Goal: Task Accomplishment & Management: Manage account settings

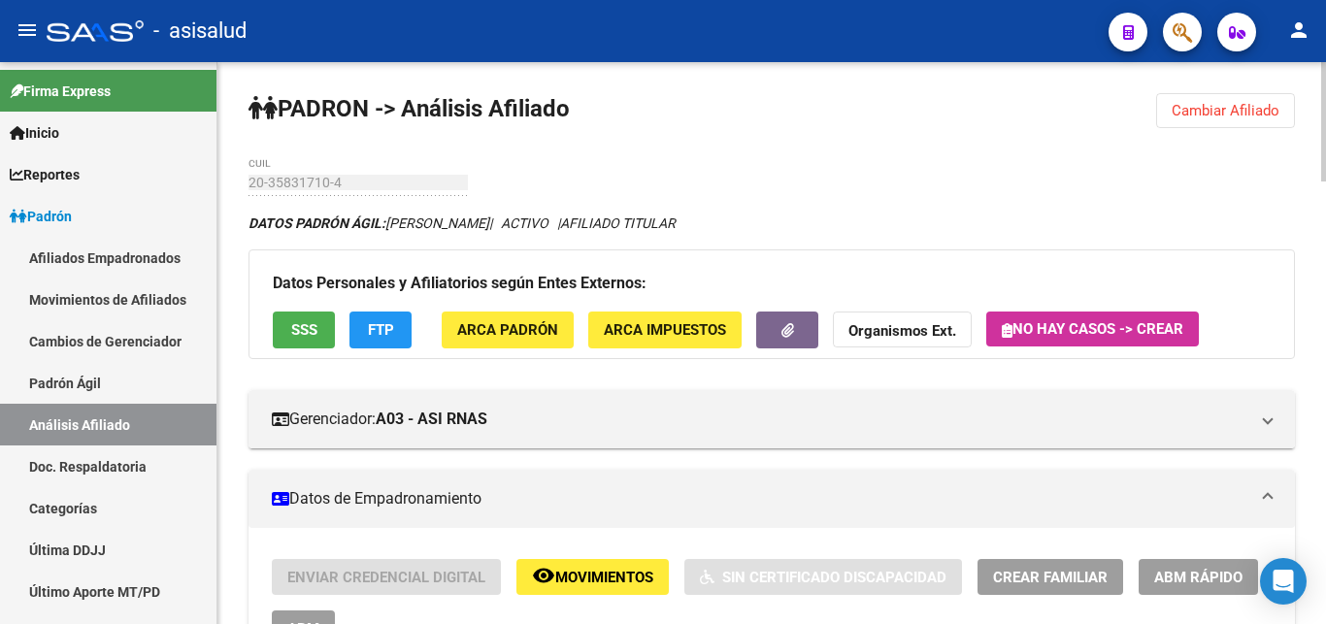
click at [1243, 112] on span "Cambiar Afiliado" at bounding box center [1225, 110] width 108 height 17
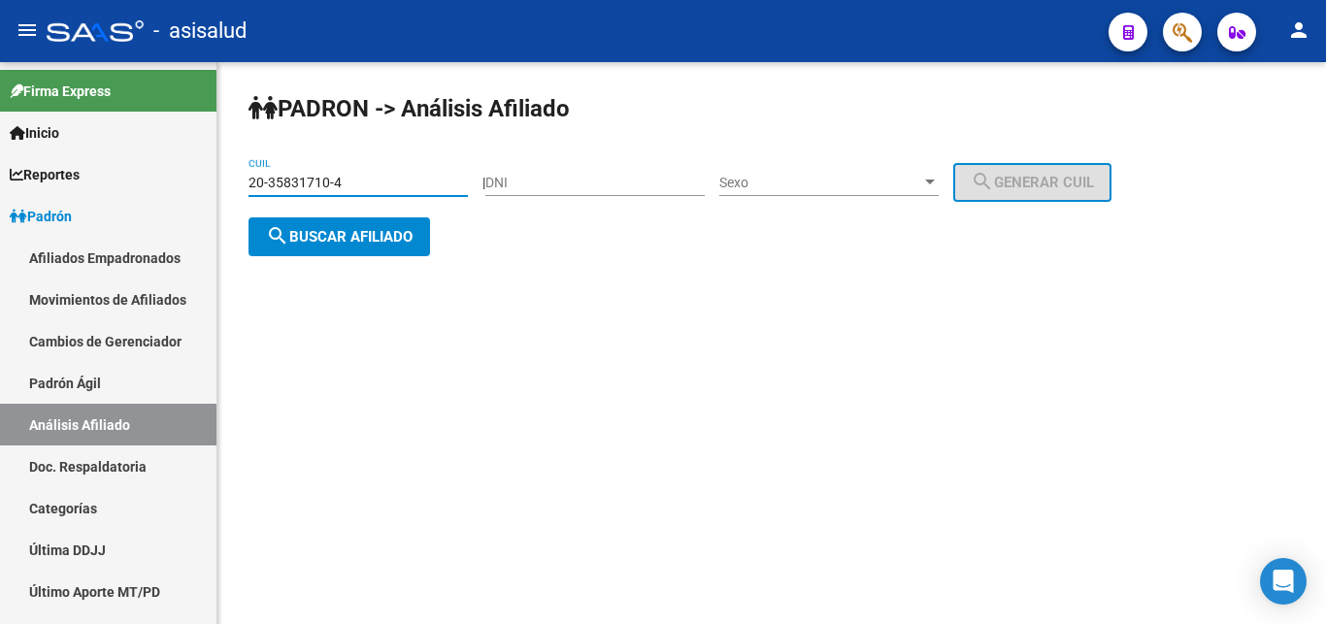
drag, startPoint x: 250, startPoint y: 178, endPoint x: 348, endPoint y: 181, distance: 98.1
click at [348, 181] on input "20-35831710-4" at bounding box center [357, 183] width 219 height 16
paste input "3656009-9"
type input "20-33656009-9"
click at [302, 243] on span "search Buscar afiliado" at bounding box center [339, 236] width 147 height 17
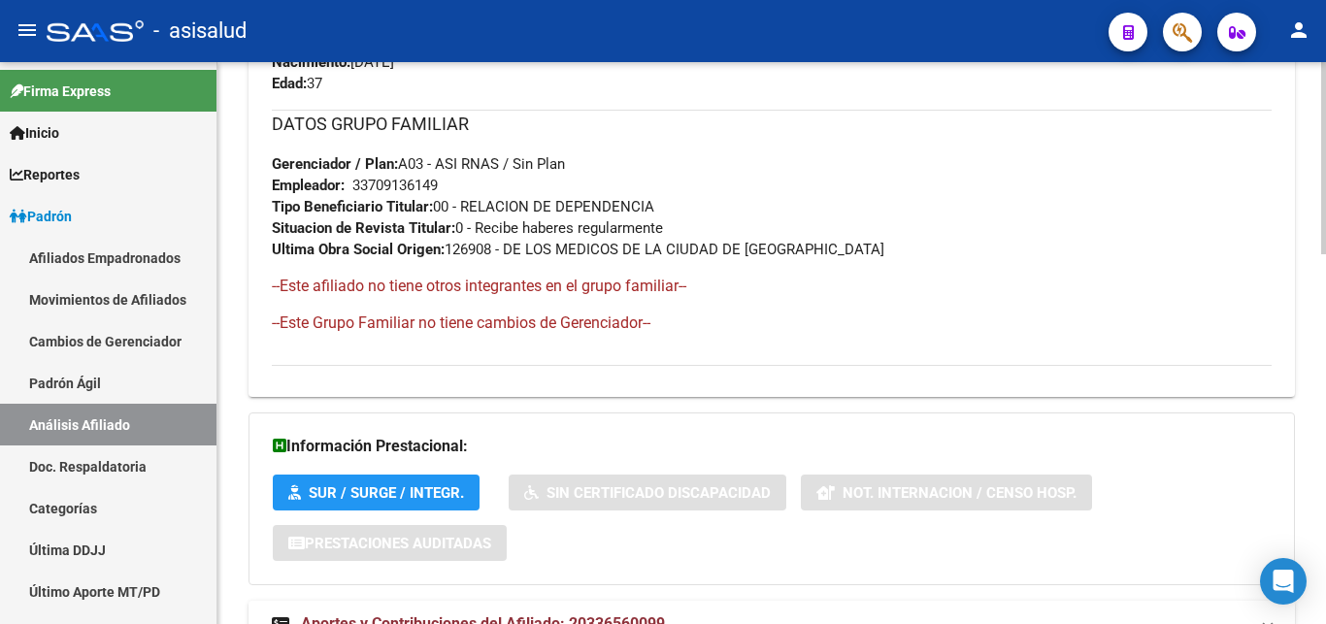
scroll to position [1081, 0]
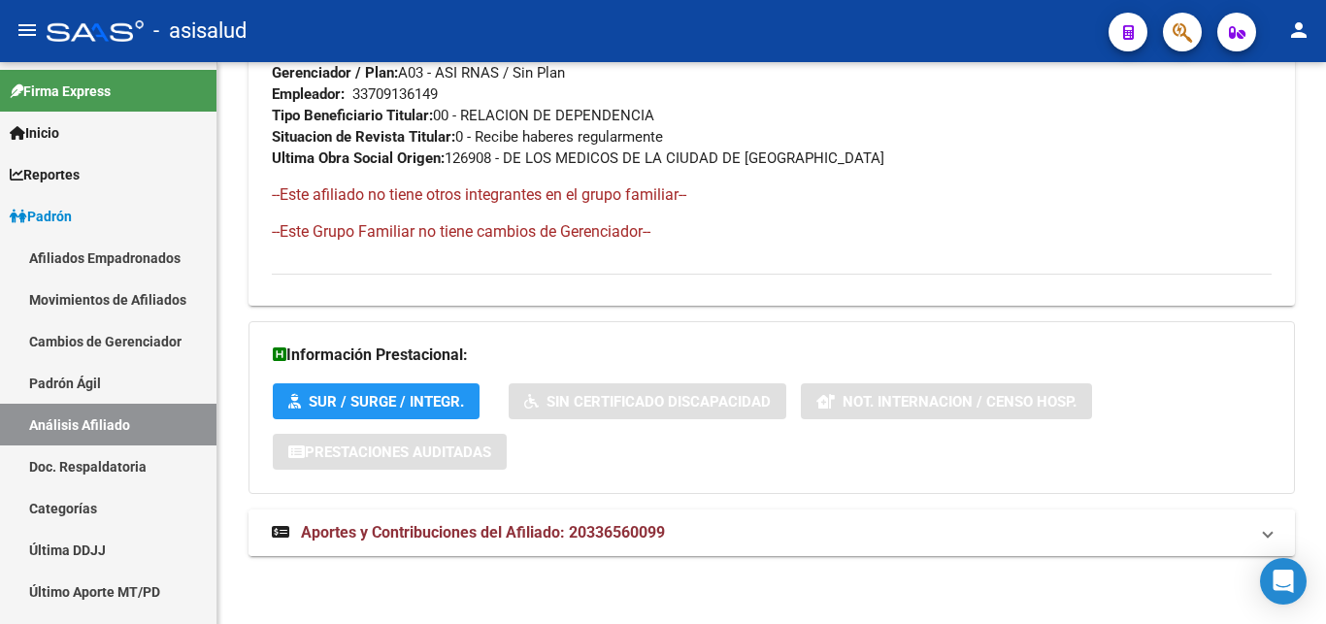
click at [534, 529] on span "Aportes y Contribuciones del Afiliado: 20336560099" at bounding box center [483, 532] width 364 height 18
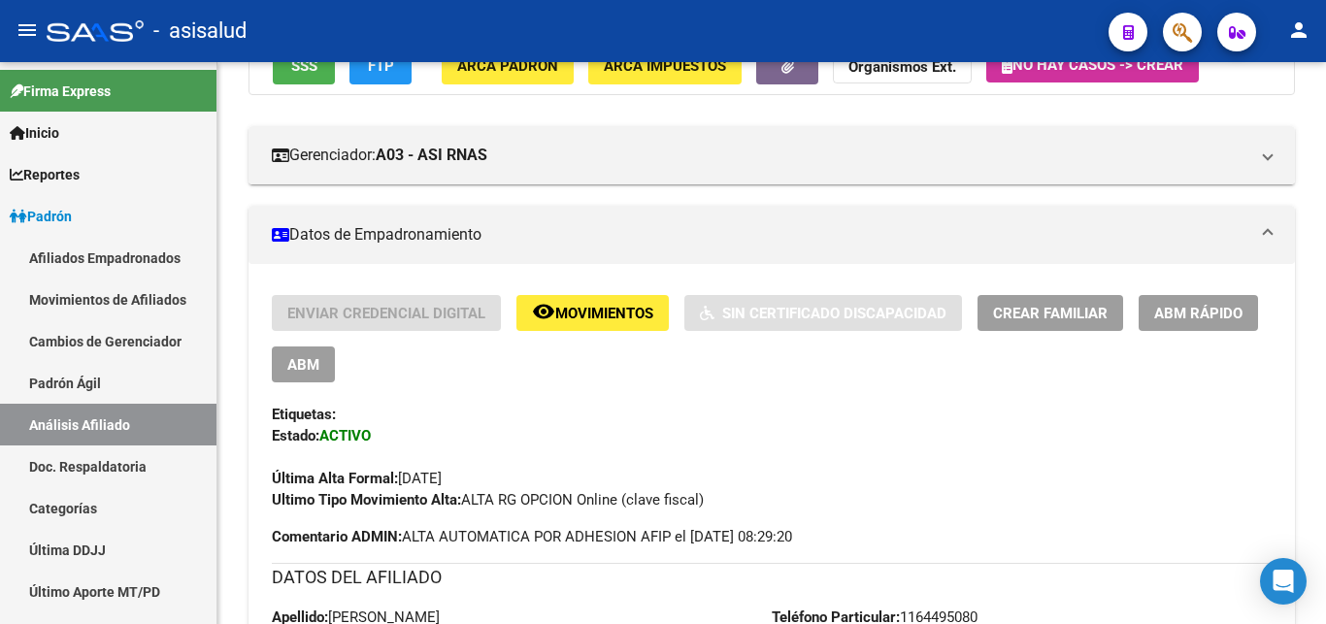
scroll to position [297, 0]
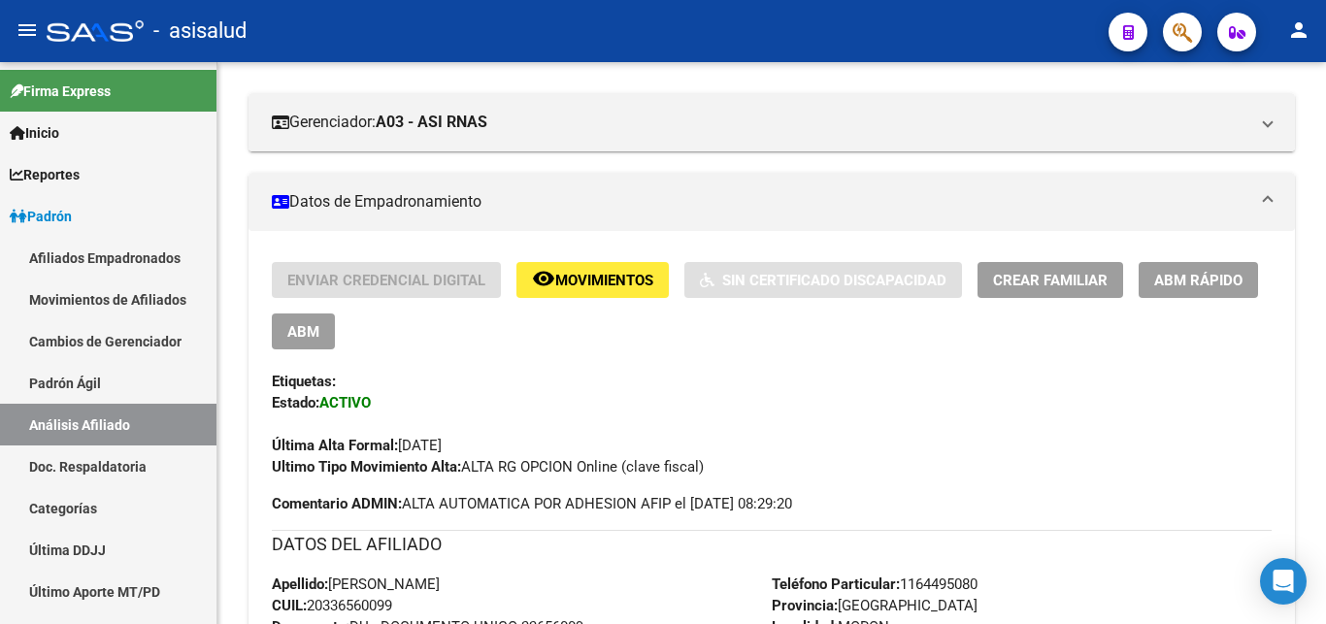
click at [1059, 279] on span "Crear Familiar" at bounding box center [1050, 280] width 115 height 17
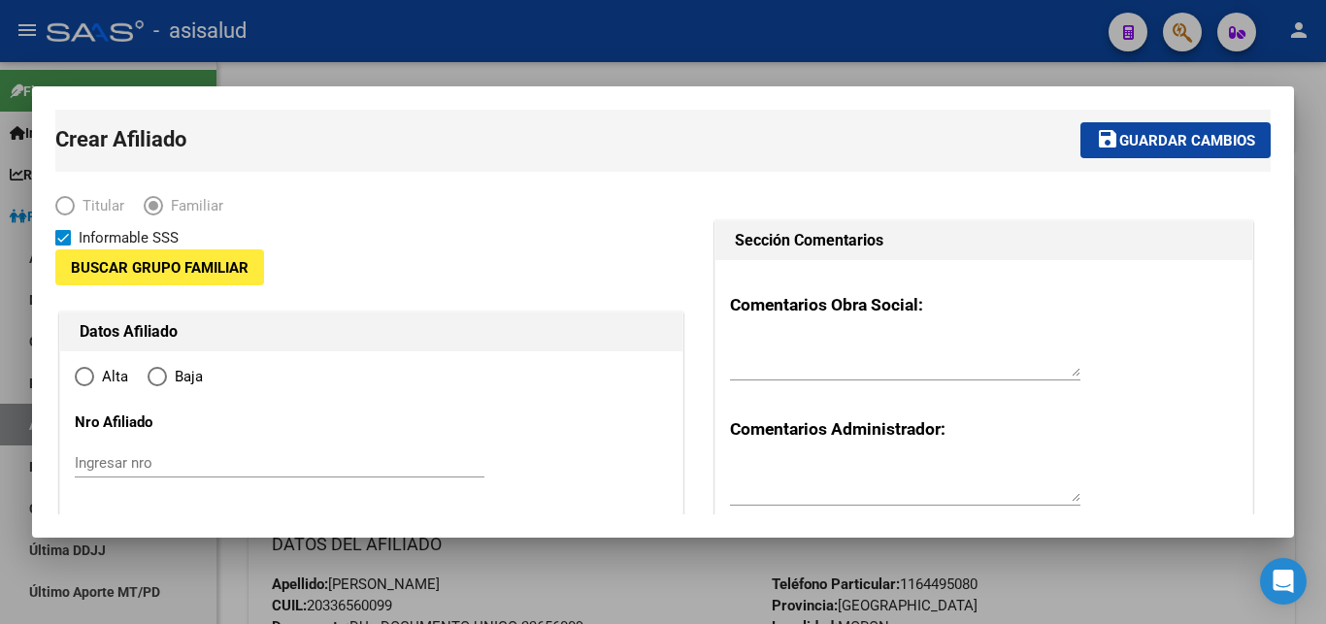
type input "33-70913614-9"
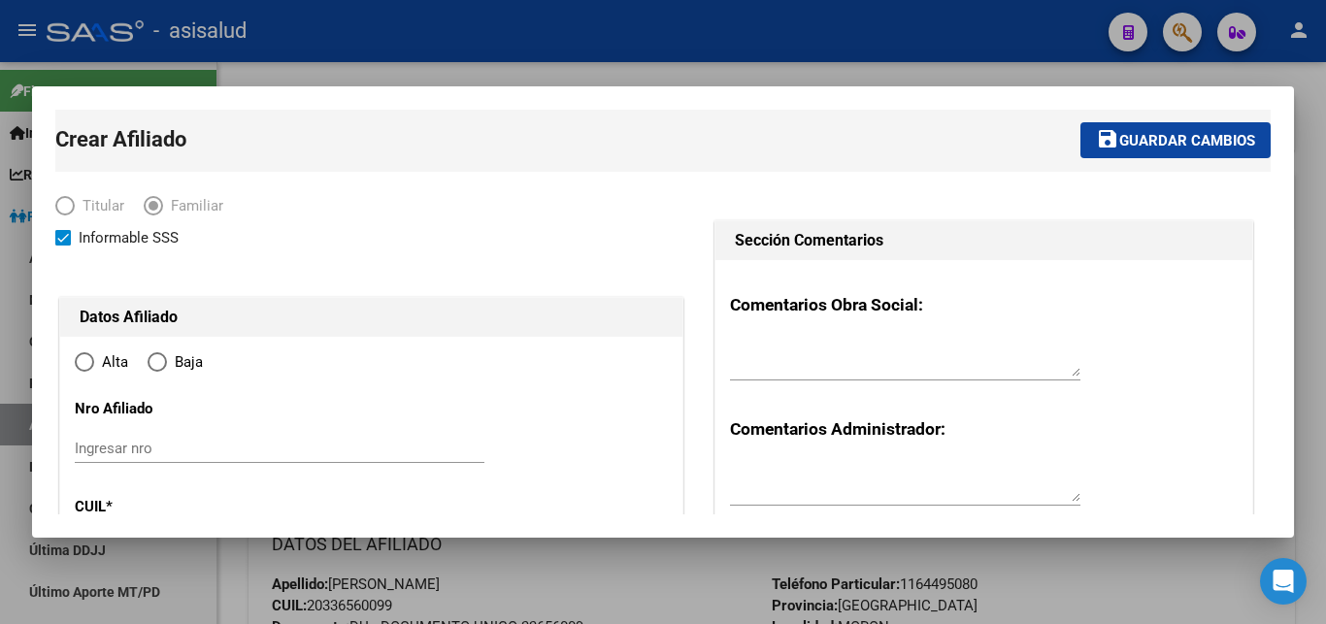
type input "MORON"
type input "1708"
type input "TORQUINS"
type input "543"
radio input "true"
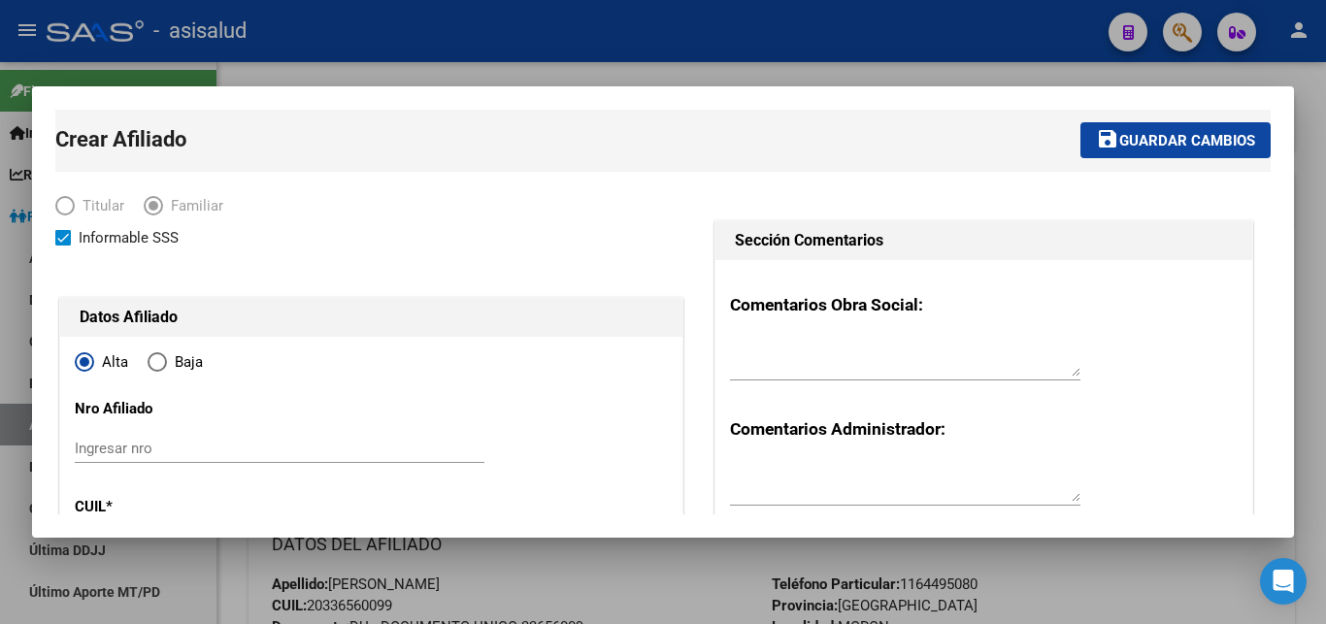
type input "33-70913614-9"
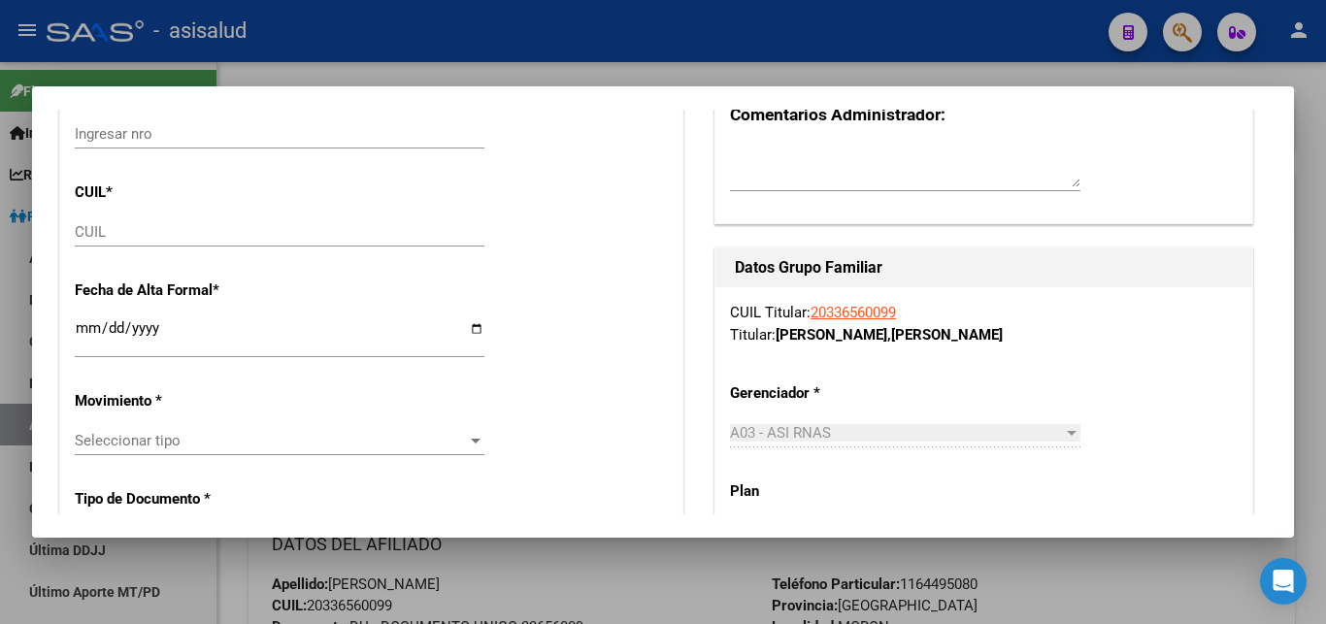
click at [1310, 506] on div at bounding box center [663, 312] width 1326 height 624
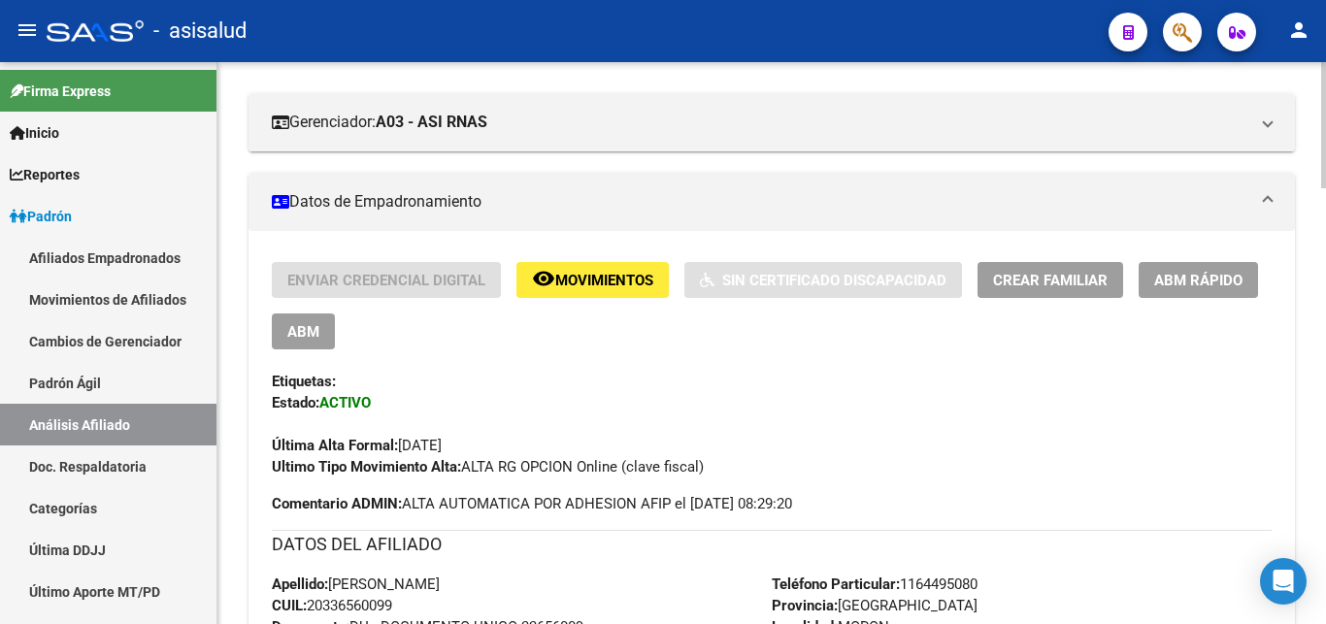
scroll to position [0, 0]
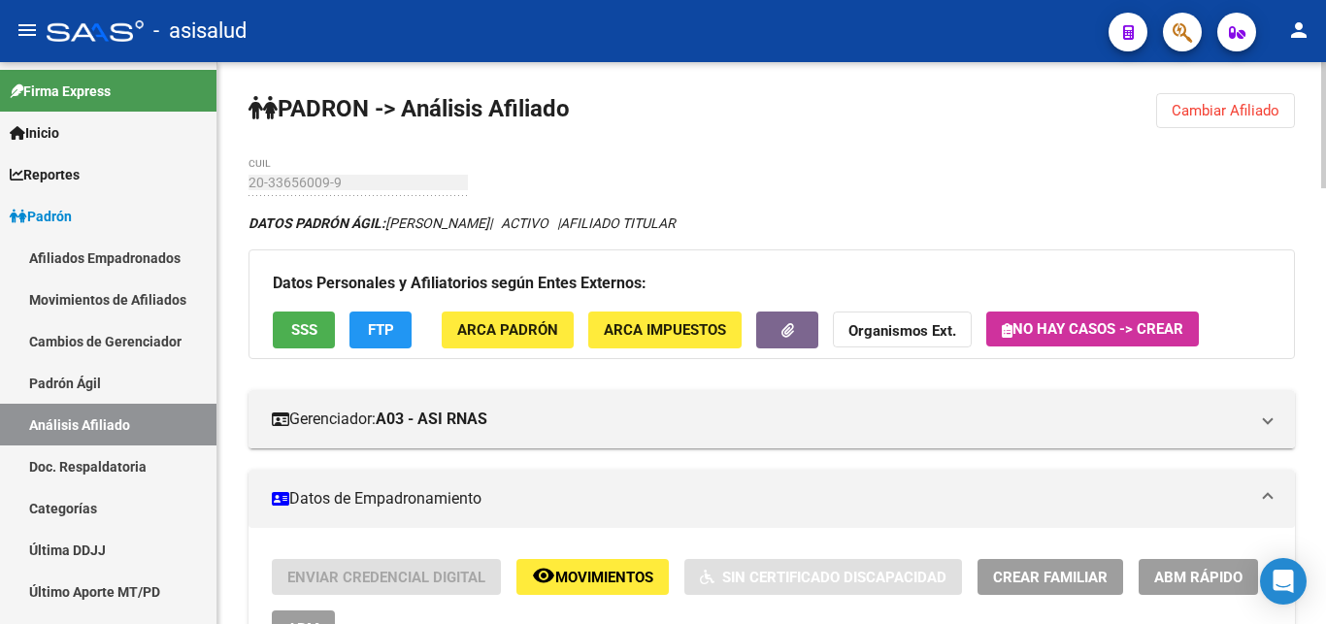
click at [1205, 109] on span "Cambiar Afiliado" at bounding box center [1225, 110] width 108 height 17
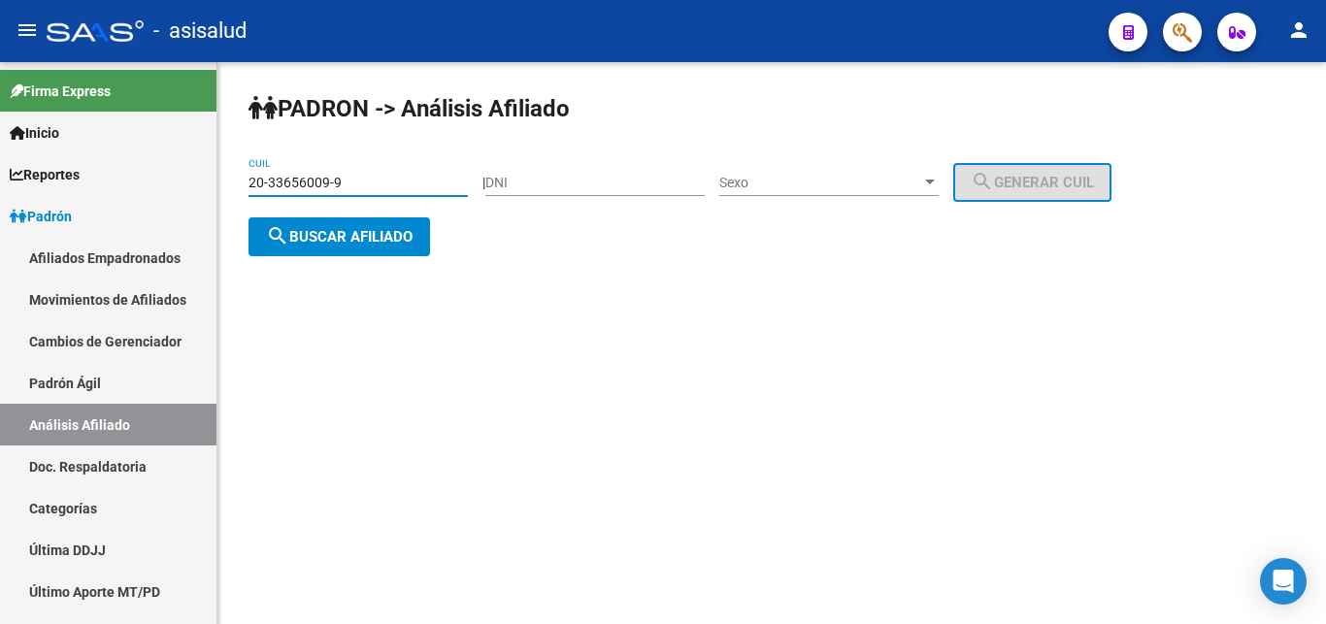
drag, startPoint x: 341, startPoint y: 181, endPoint x: 240, endPoint y: 178, distance: 101.0
click at [248, 178] on input "20-33656009-9" at bounding box center [357, 183] width 219 height 16
paste input "7-47553905-8"
type input "27-47553905-8"
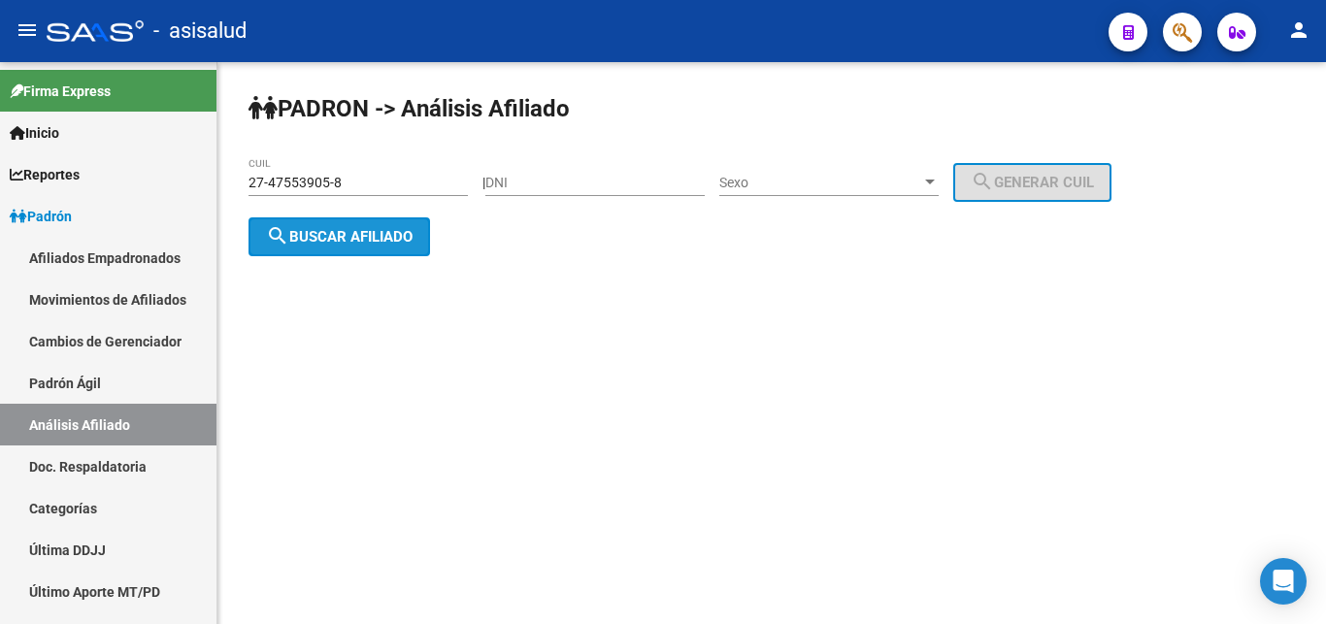
click at [313, 239] on span "search Buscar afiliado" at bounding box center [339, 236] width 147 height 17
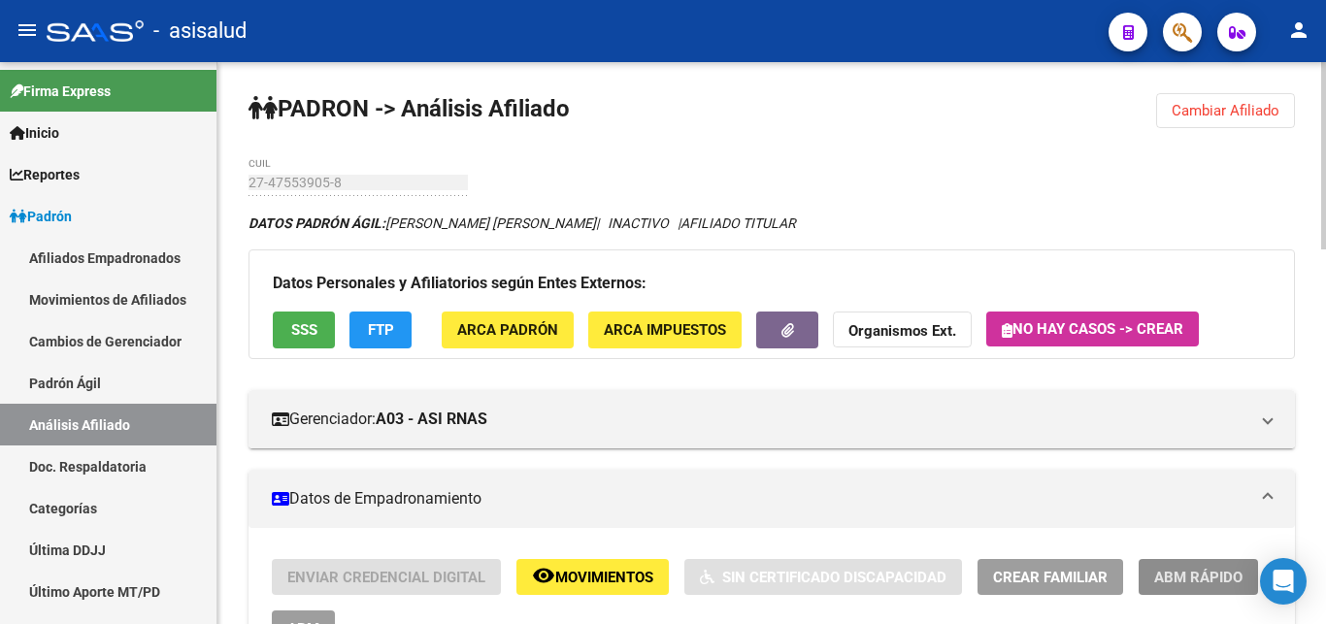
click at [1188, 576] on span "ABM Rápido" at bounding box center [1198, 577] width 88 height 17
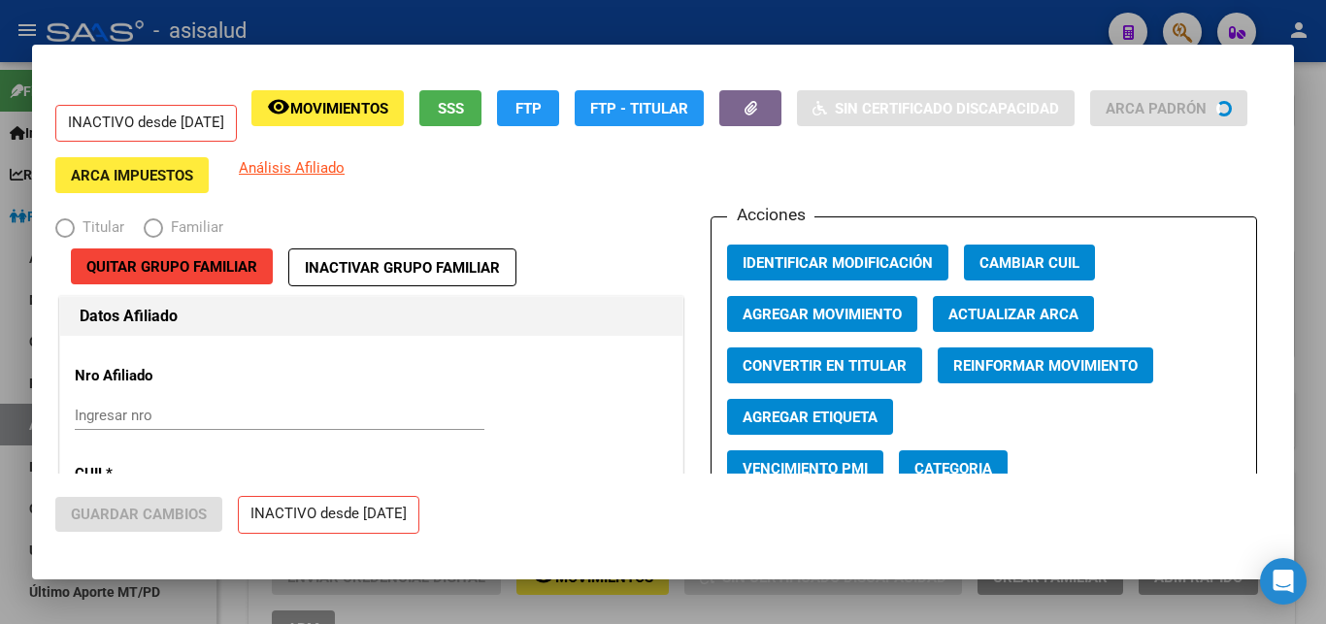
radio input "true"
type input "33-70913614-9"
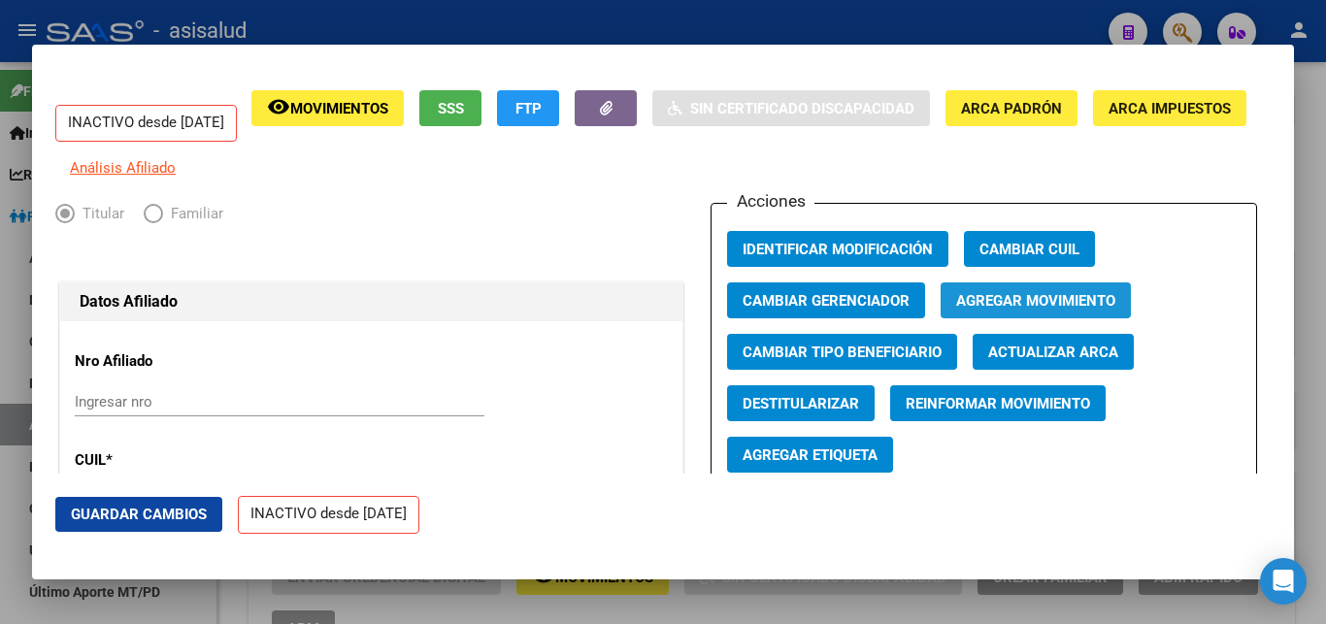
click at [1025, 310] on span "Agregar Movimiento" at bounding box center [1035, 300] width 159 height 17
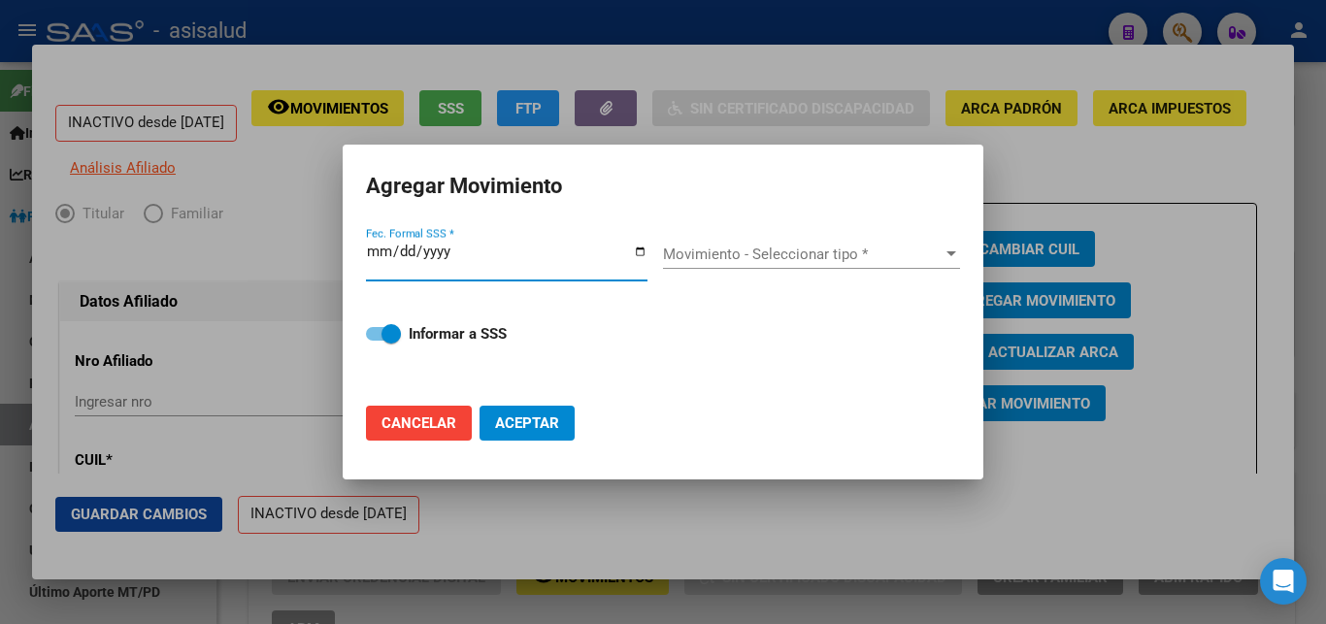
click at [952, 256] on div at bounding box center [951, 253] width 10 height 5
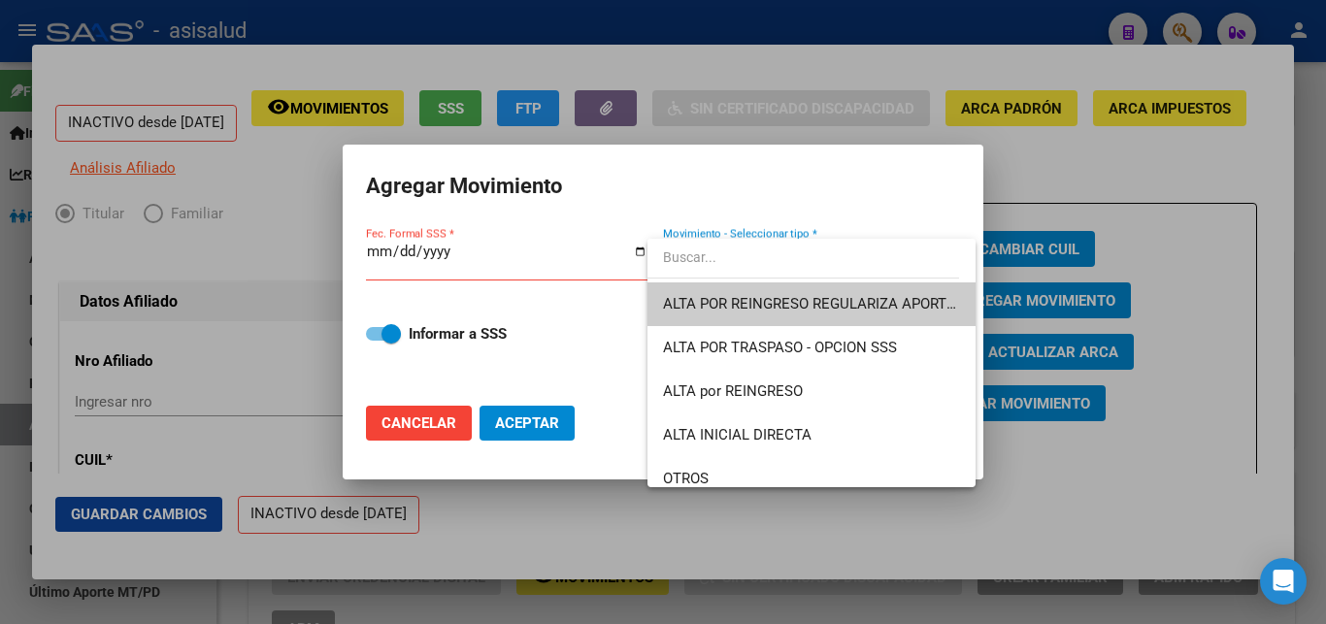
click at [1019, 148] on div at bounding box center [663, 312] width 1326 height 624
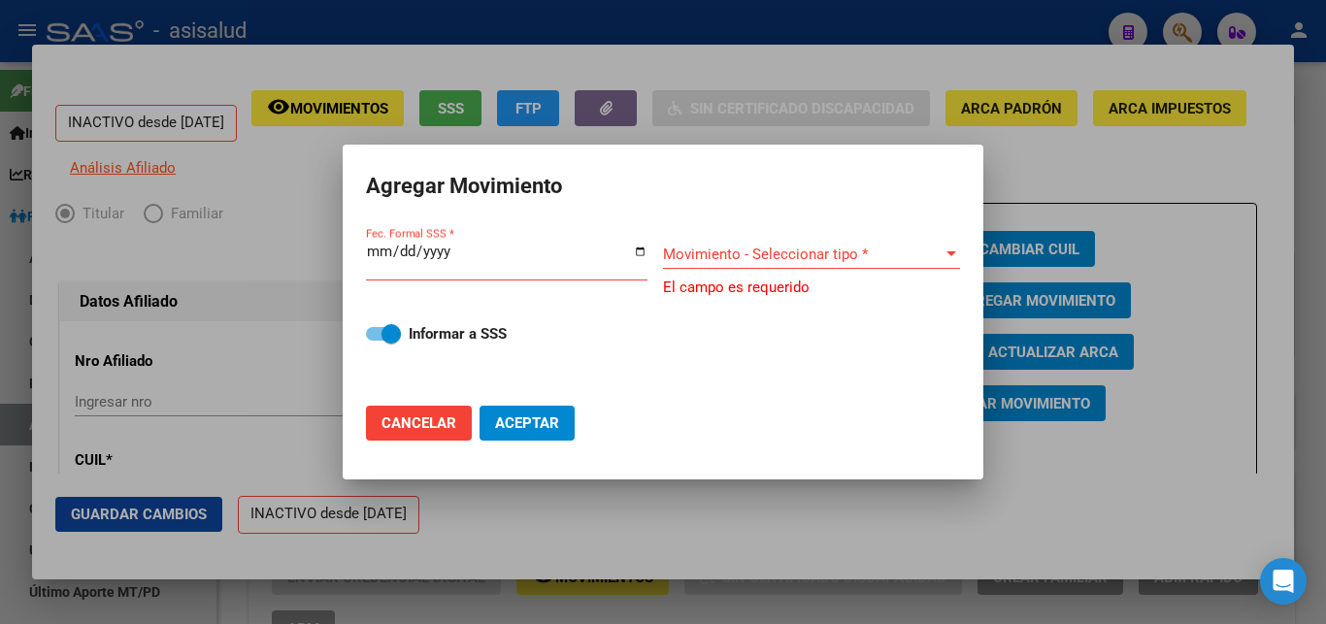
click at [1010, 163] on div at bounding box center [663, 312] width 1326 height 624
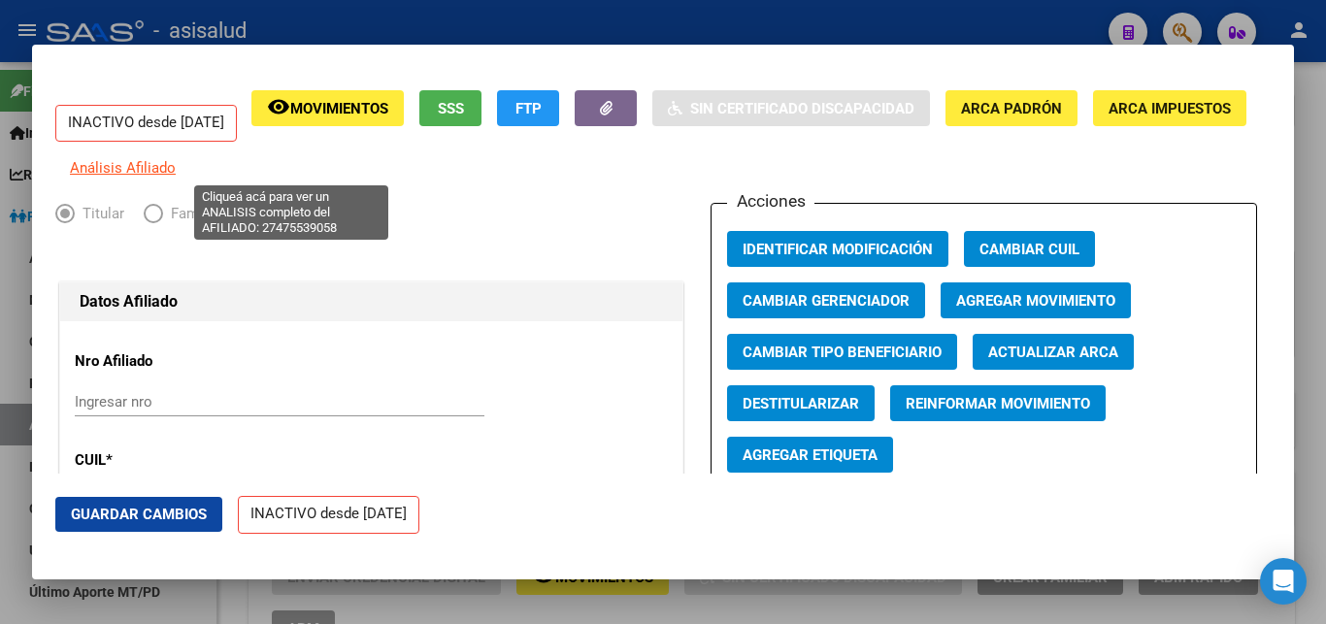
click at [176, 168] on span "Análisis Afiliado" at bounding box center [123, 167] width 106 height 17
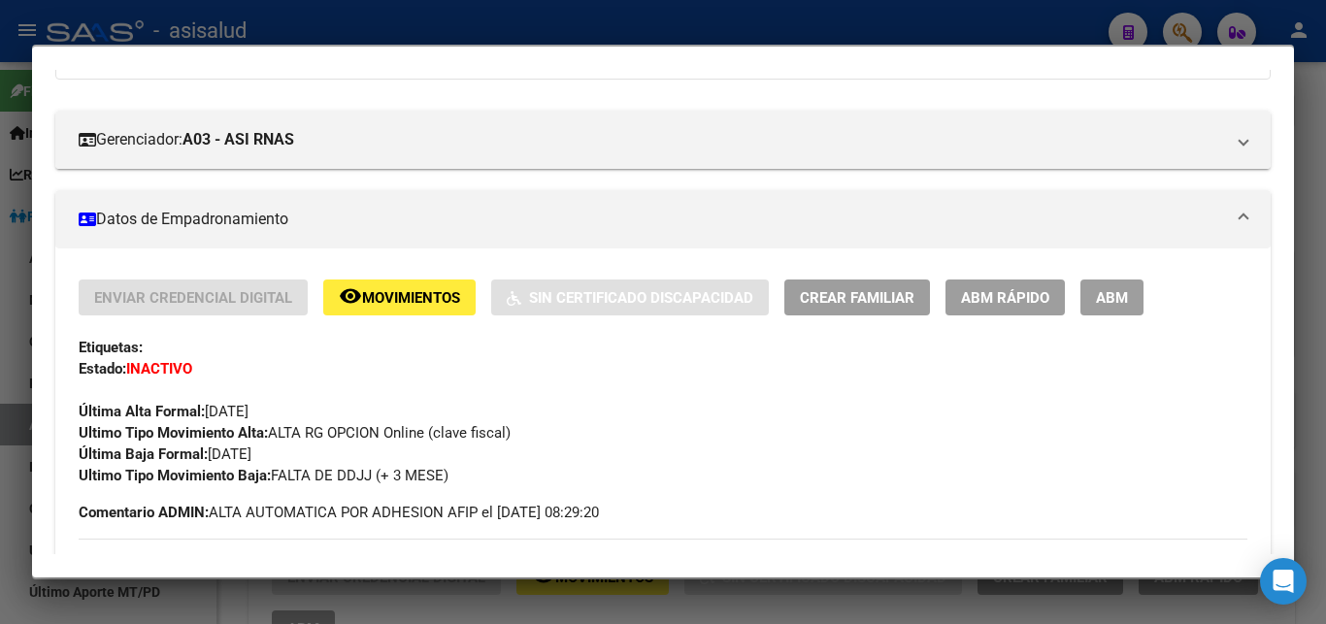
scroll to position [210, 0]
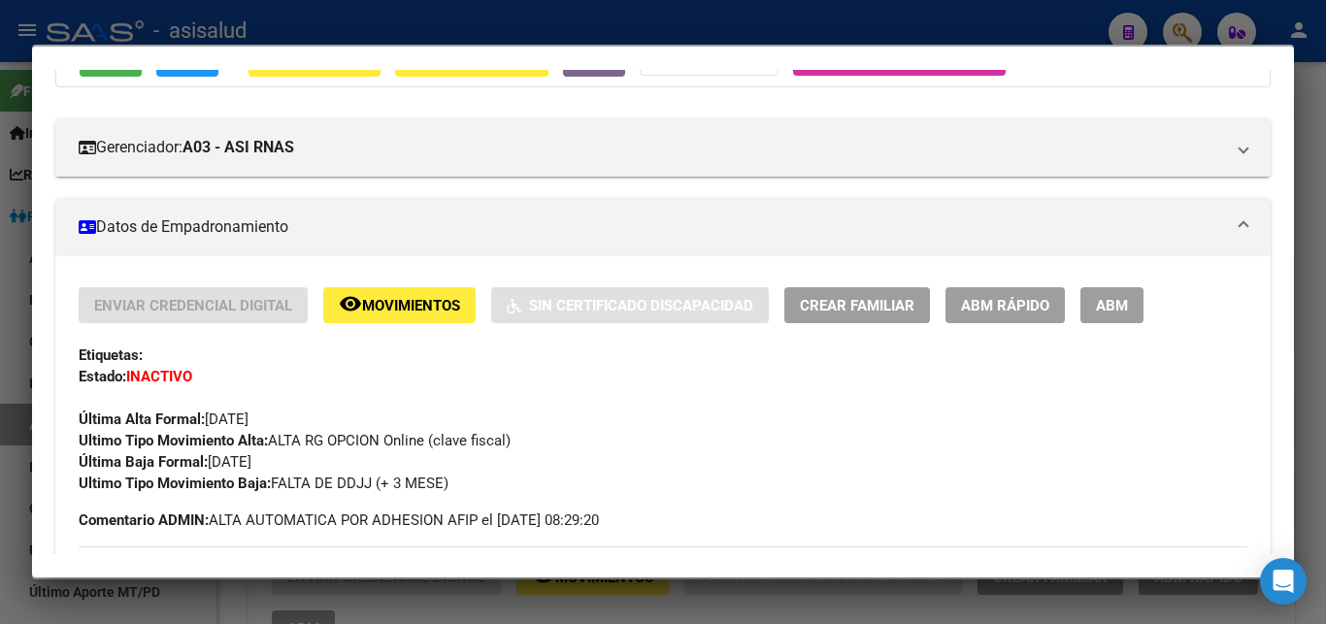
click at [1111, 304] on span "ABM" at bounding box center [1112, 305] width 32 height 17
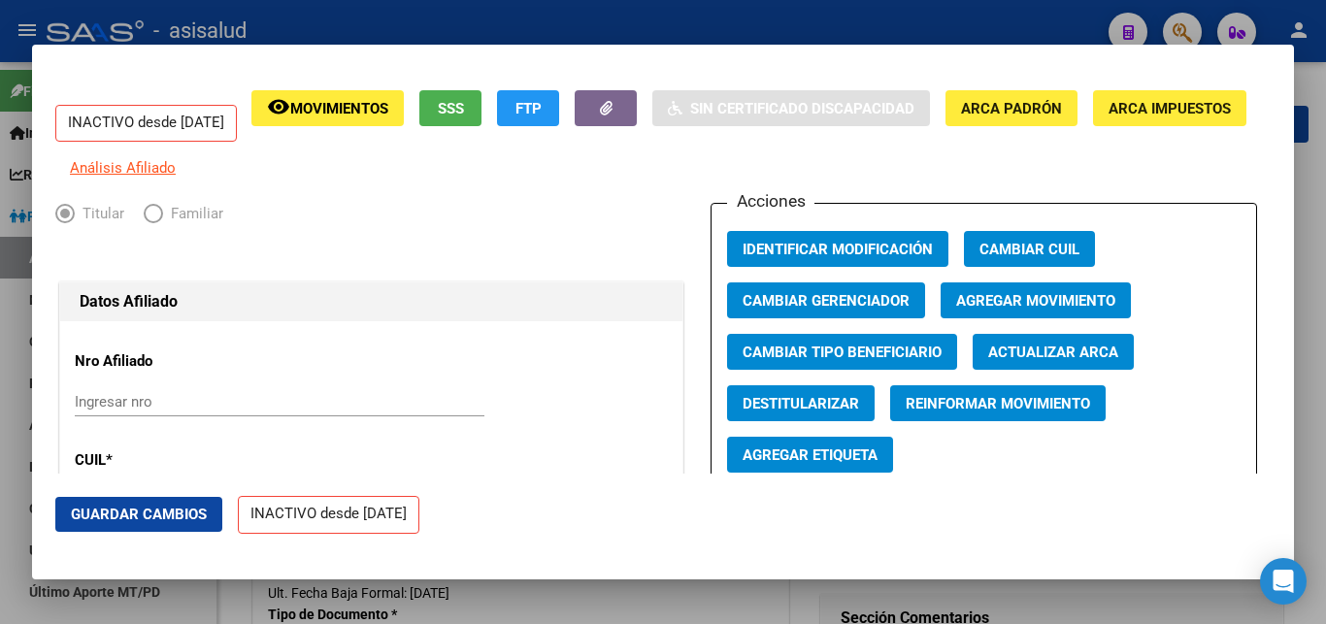
radio input "true"
type input "33-70913614-9"
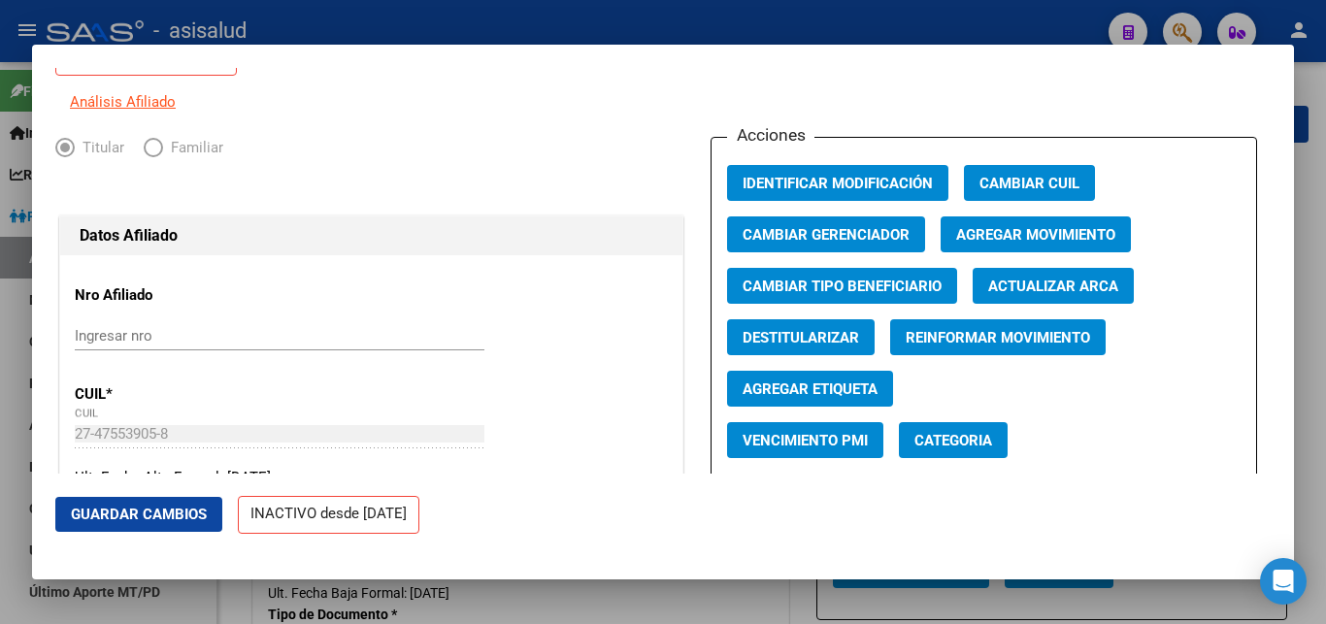
scroll to position [105, 0]
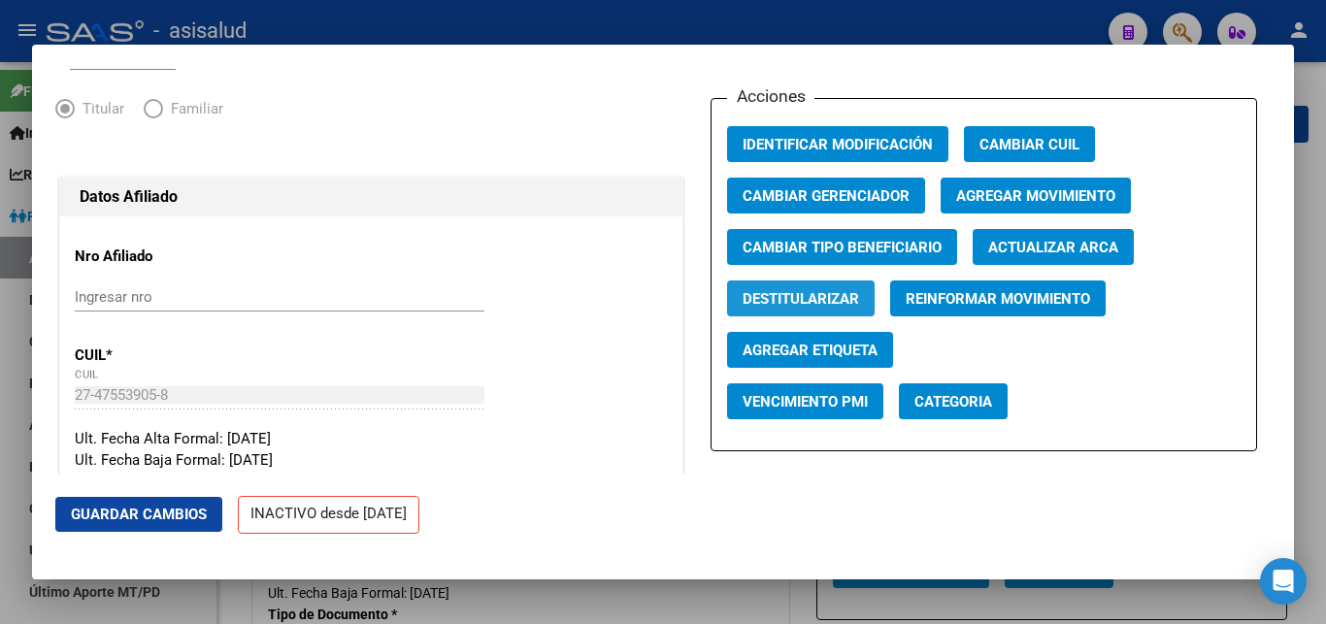
click at [761, 308] on span "Destitularizar" at bounding box center [800, 298] width 116 height 17
radio input "false"
radio input "true"
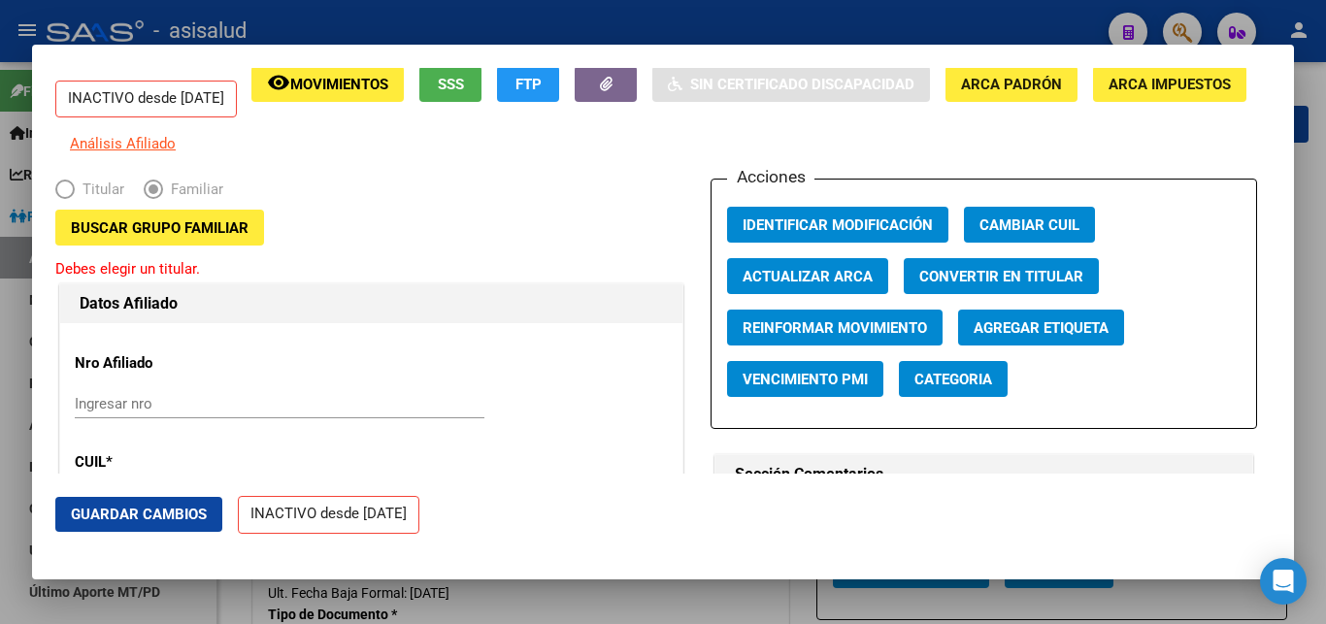
scroll to position [0, 0]
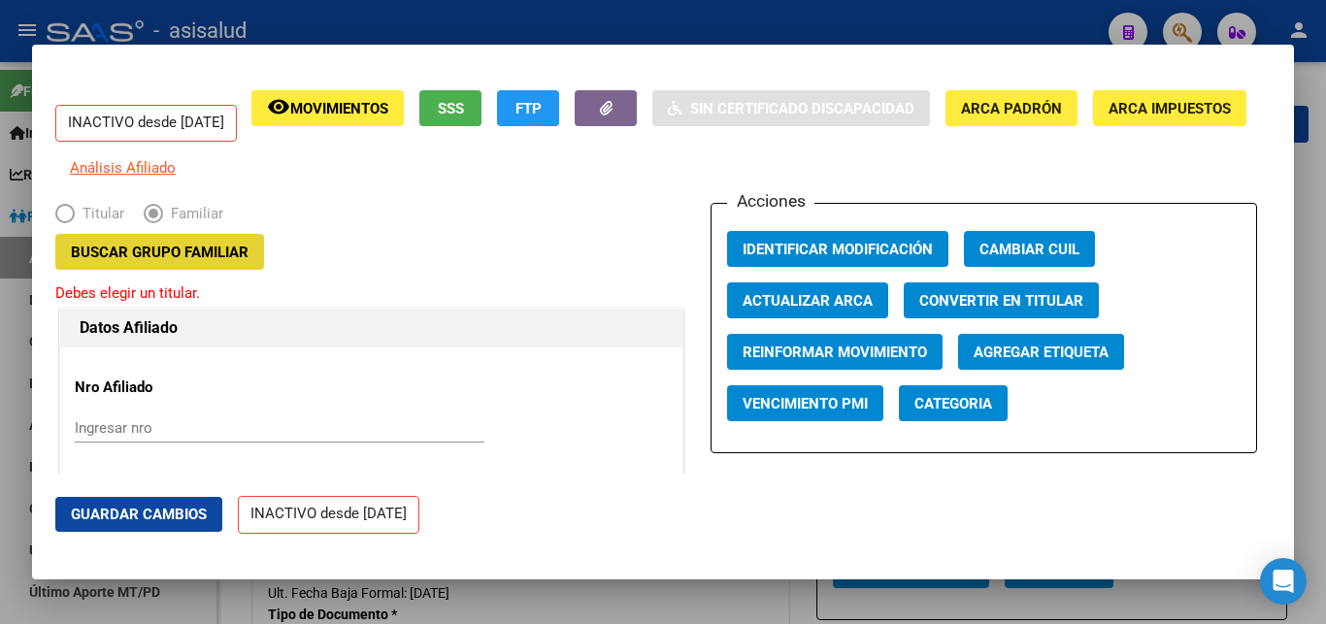
click at [155, 261] on span "Buscar Grupo Familiar" at bounding box center [160, 252] width 178 height 17
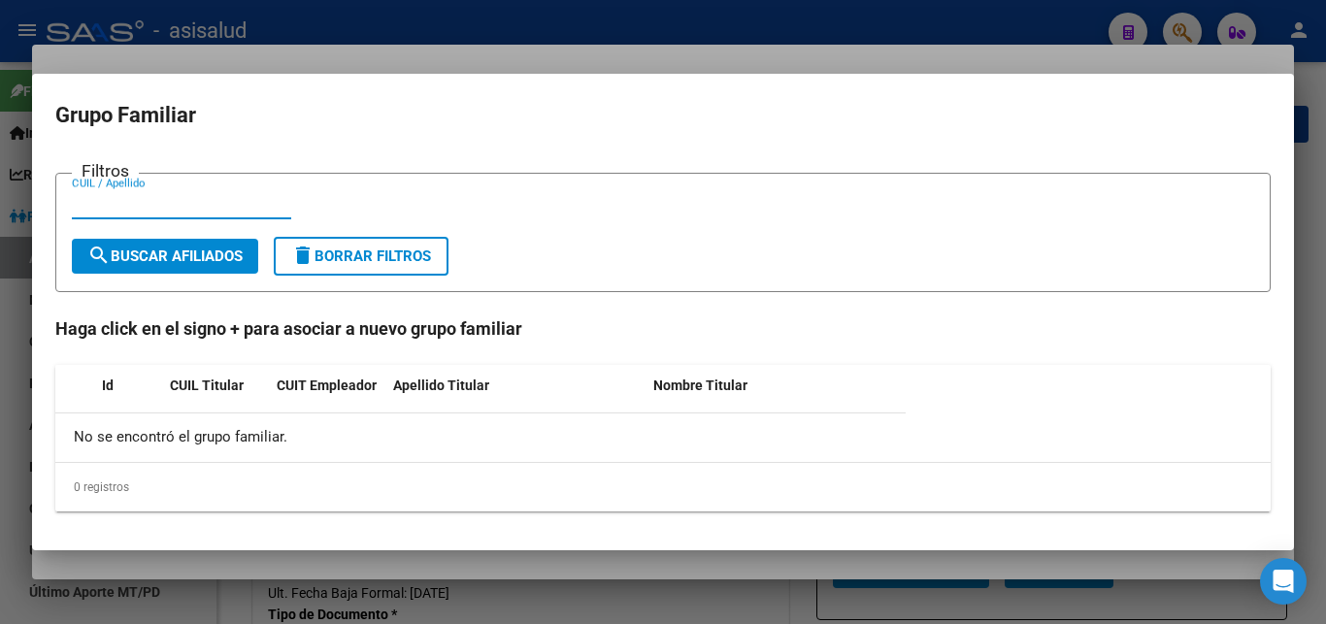
click at [80, 208] on input "CUIL / Apellido" at bounding box center [181, 203] width 219 height 17
paste input "20-33656009-9"
click at [91, 204] on input "20-33656009-9" at bounding box center [181, 203] width 219 height 17
click at [163, 202] on input "2033656009-9" at bounding box center [181, 203] width 219 height 17
click at [158, 201] on input "2033656009-9" at bounding box center [181, 203] width 219 height 17
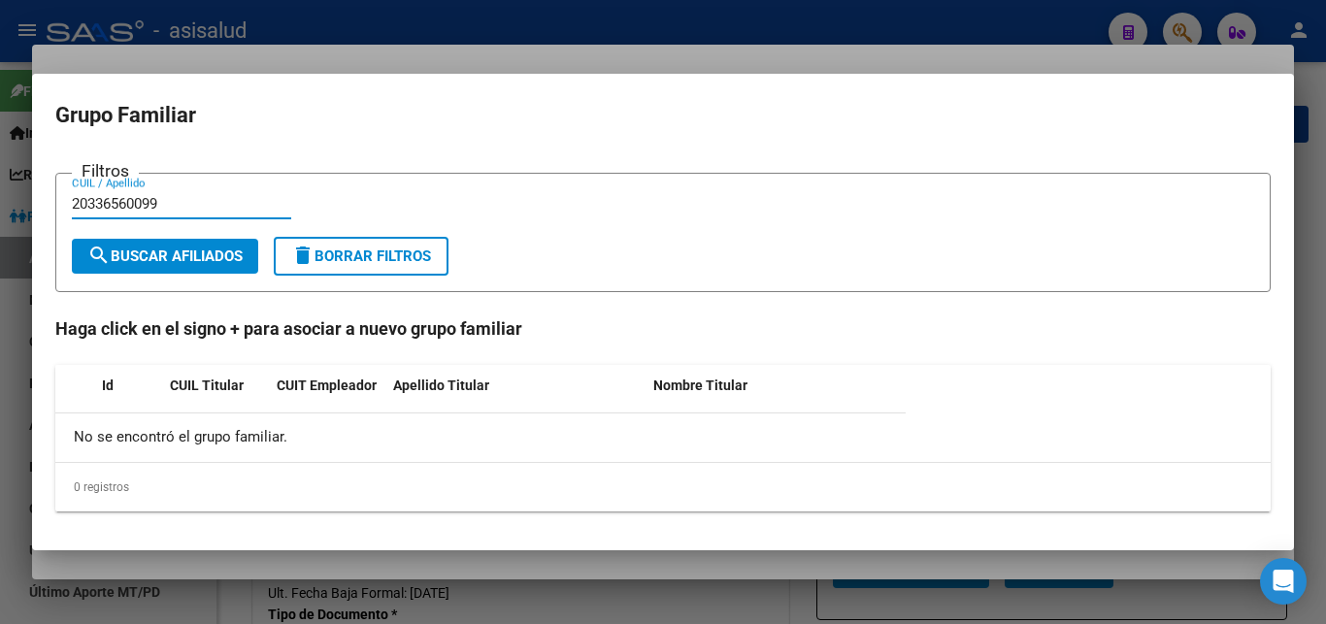
type input "20336560099"
click at [152, 255] on span "search Buscar Afiliados" at bounding box center [164, 255] width 155 height 17
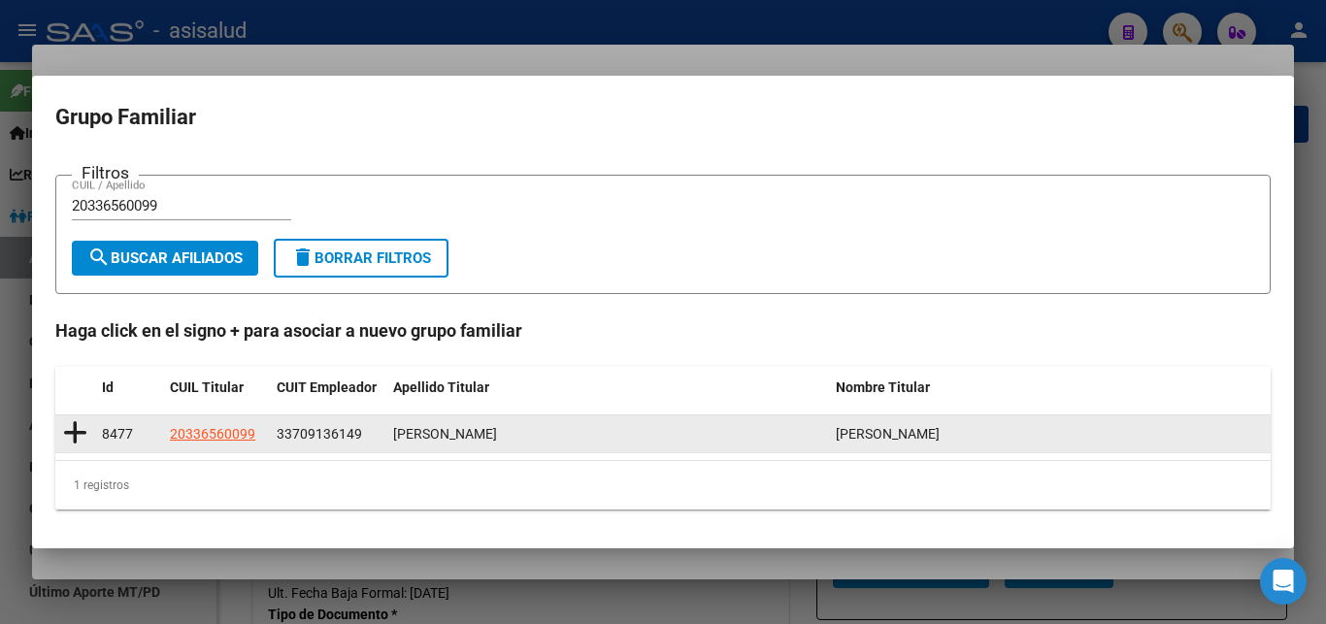
click at [73, 432] on icon at bounding box center [75, 432] width 24 height 27
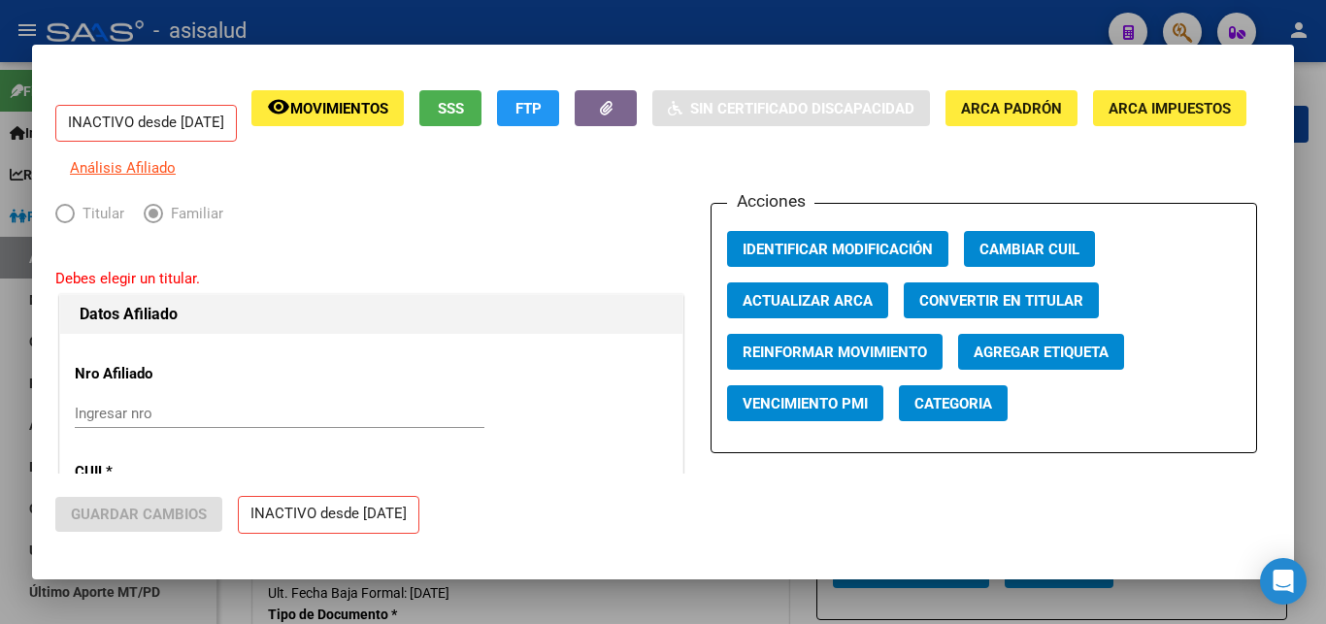
type input "33-70913614-9"
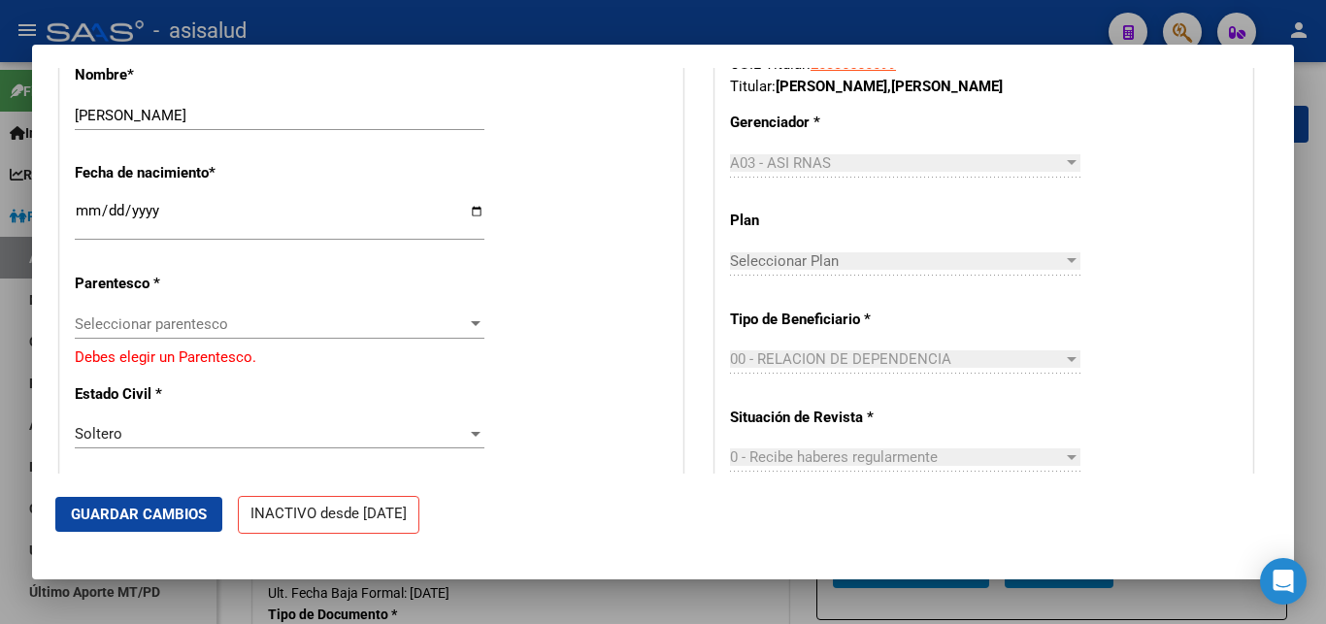
scroll to position [839, 0]
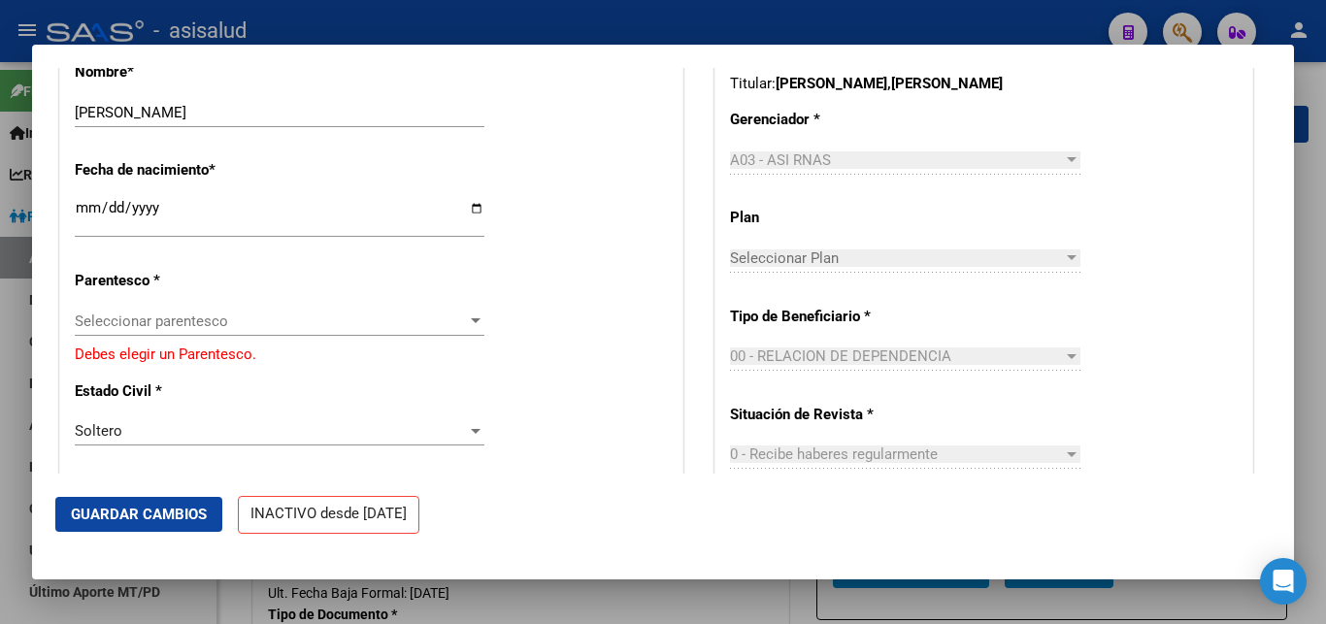
click at [467, 313] on div at bounding box center [475, 321] width 17 height 16
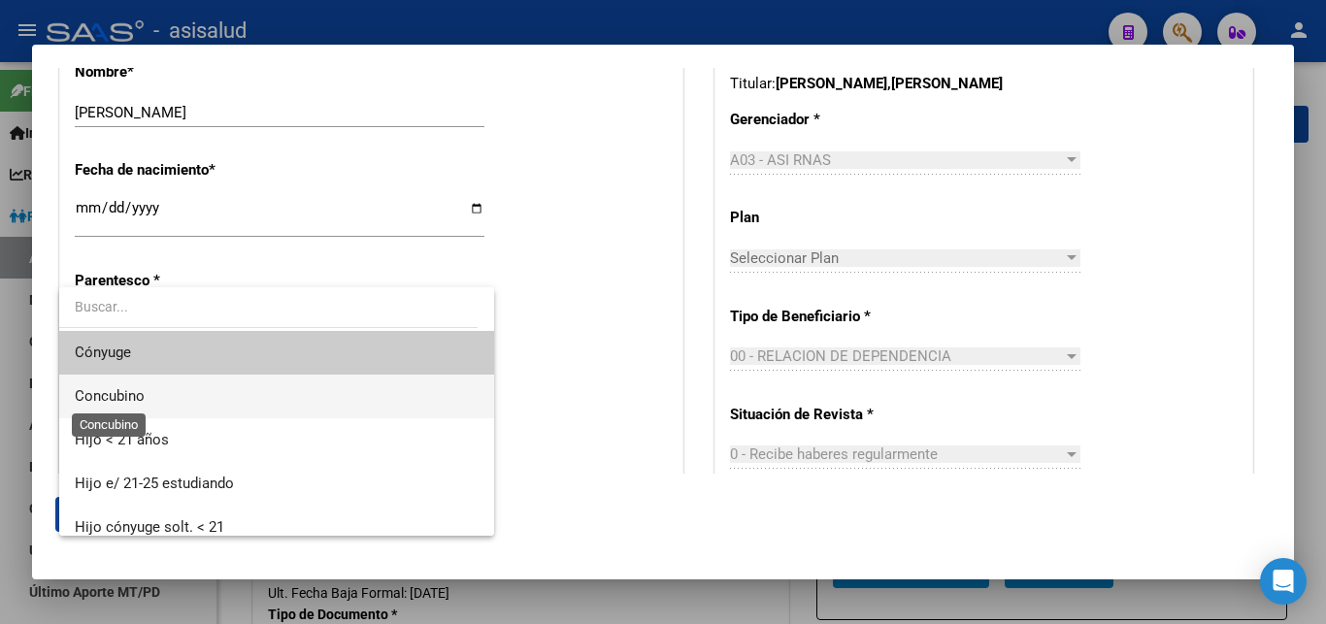
click at [128, 398] on span "Concubino" at bounding box center [110, 395] width 70 height 17
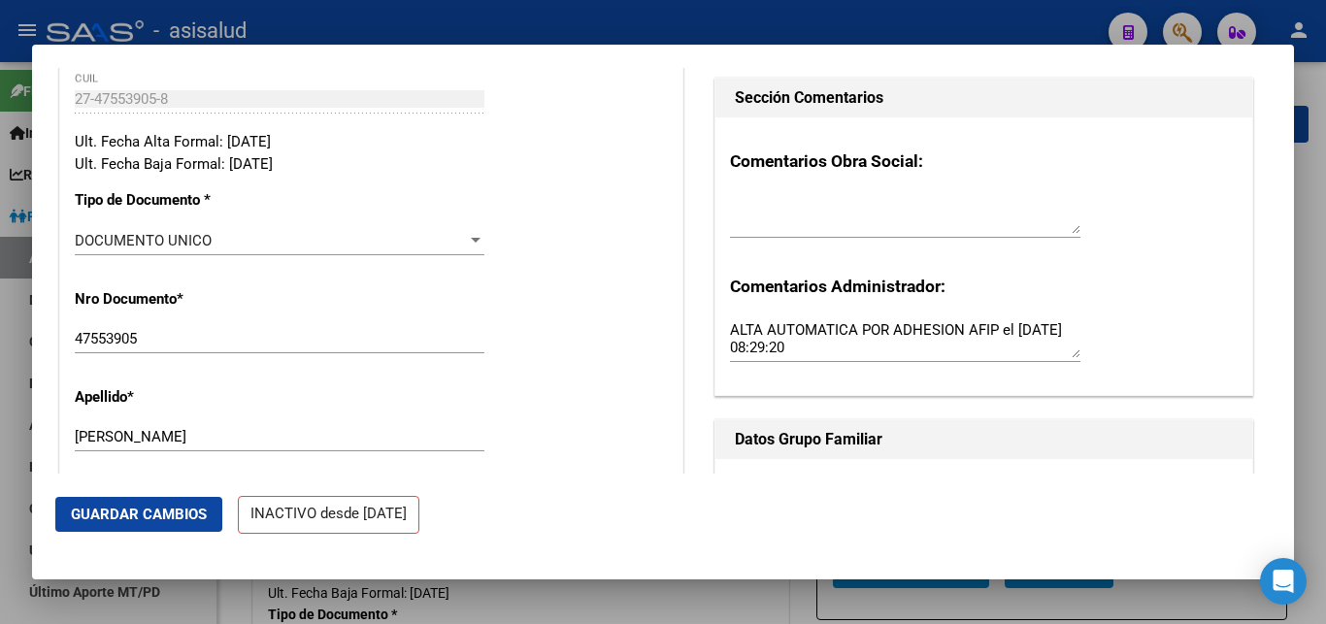
scroll to position [0, 0]
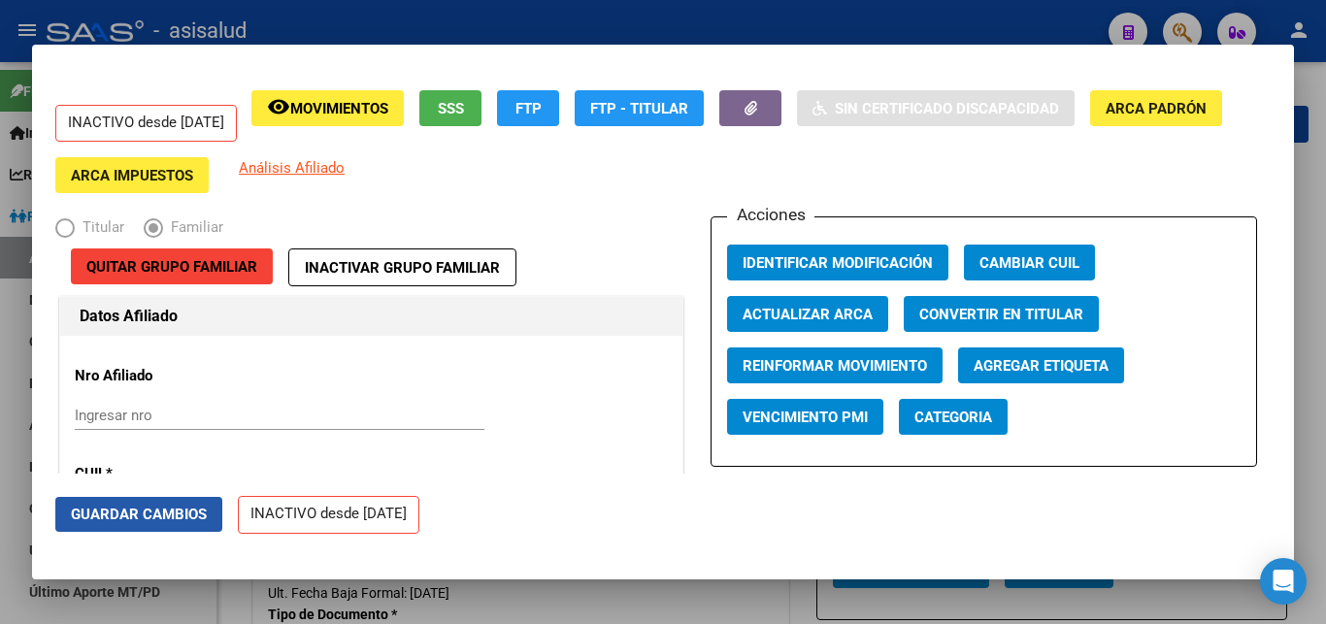
click at [133, 512] on span "Guardar Cambios" at bounding box center [139, 514] width 136 height 17
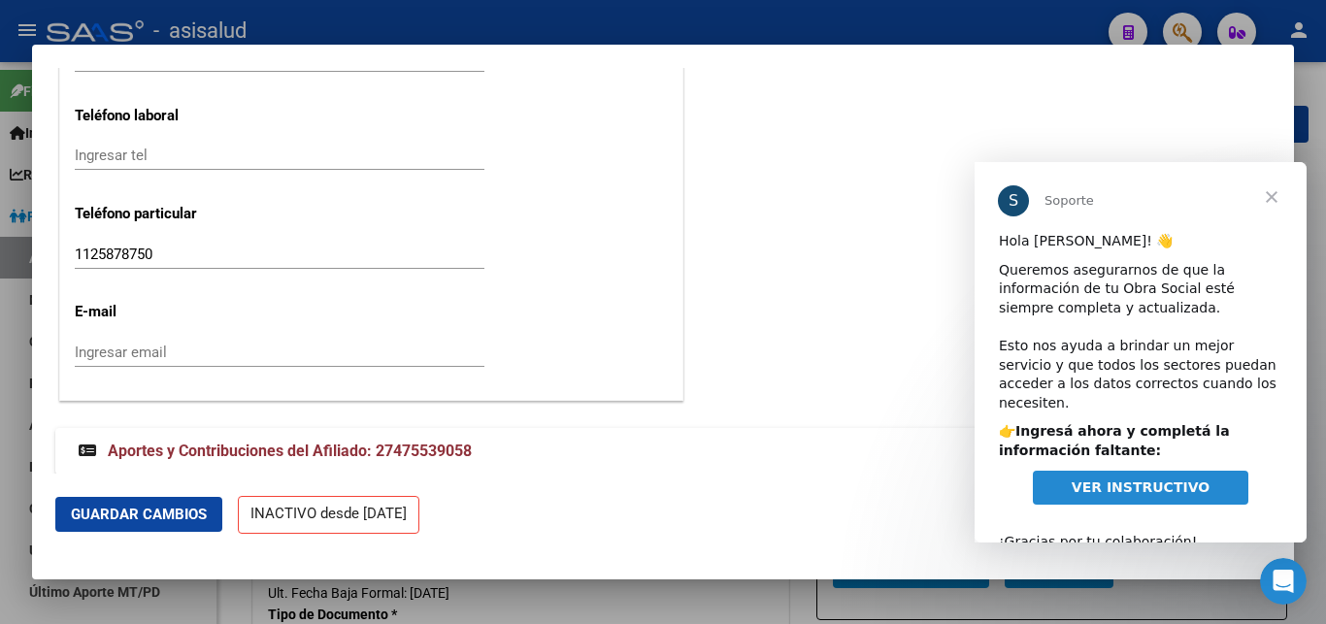
scroll to position [24, 0]
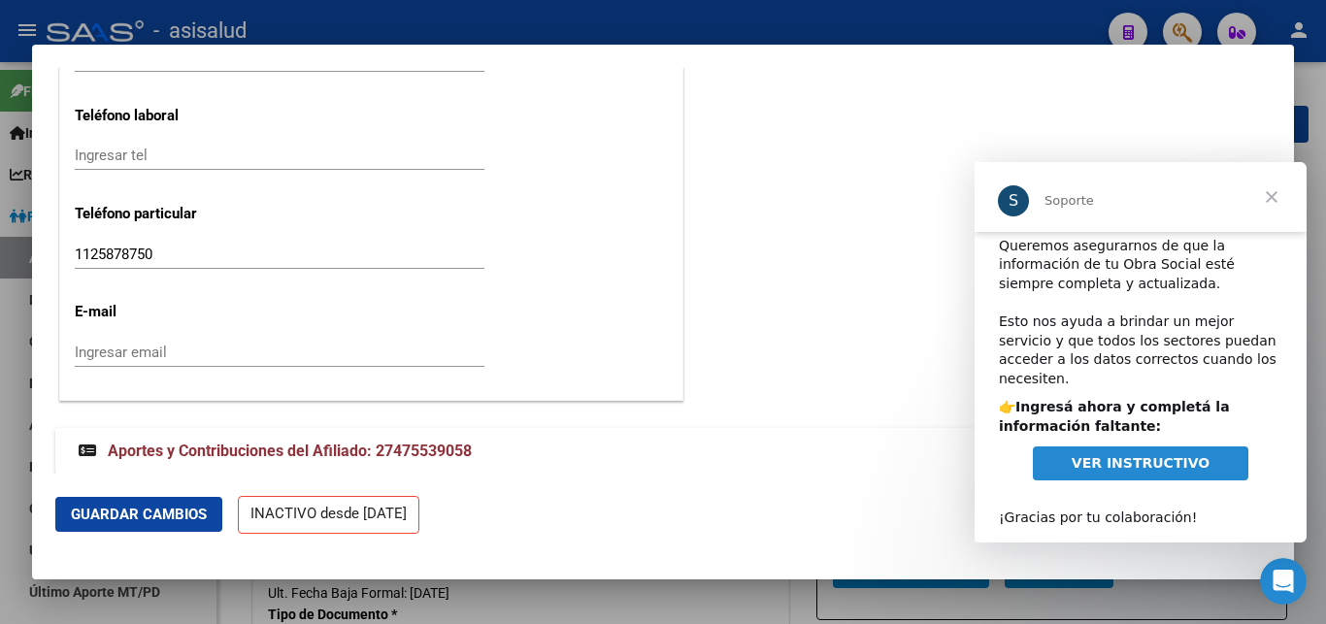
click at [1282, 197] on span "Cerrar" at bounding box center [1271, 197] width 70 height 70
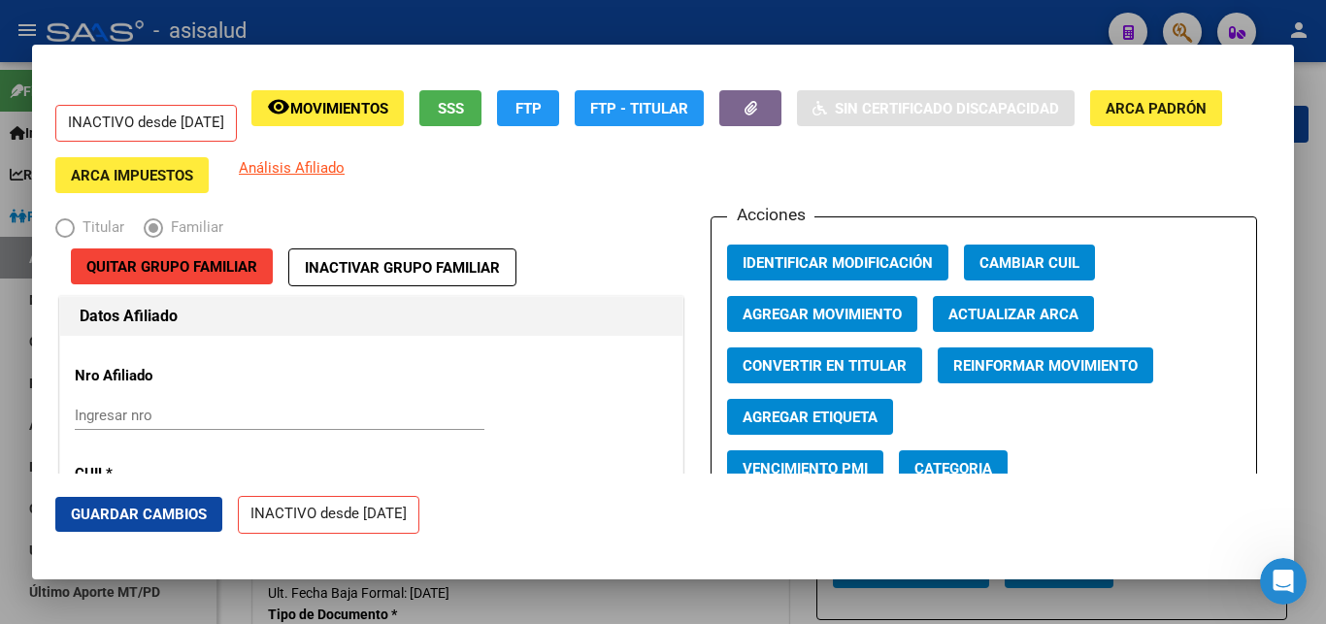
scroll to position [105, 0]
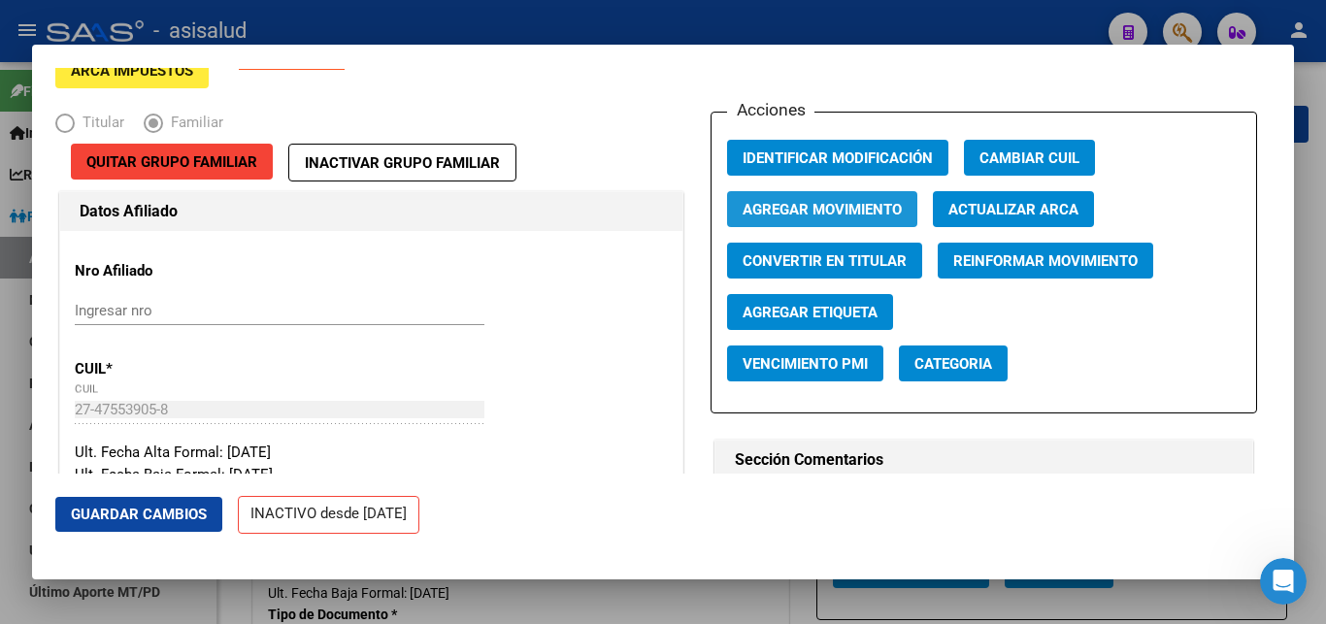
click at [813, 210] on span "Agregar Movimiento" at bounding box center [821, 209] width 159 height 17
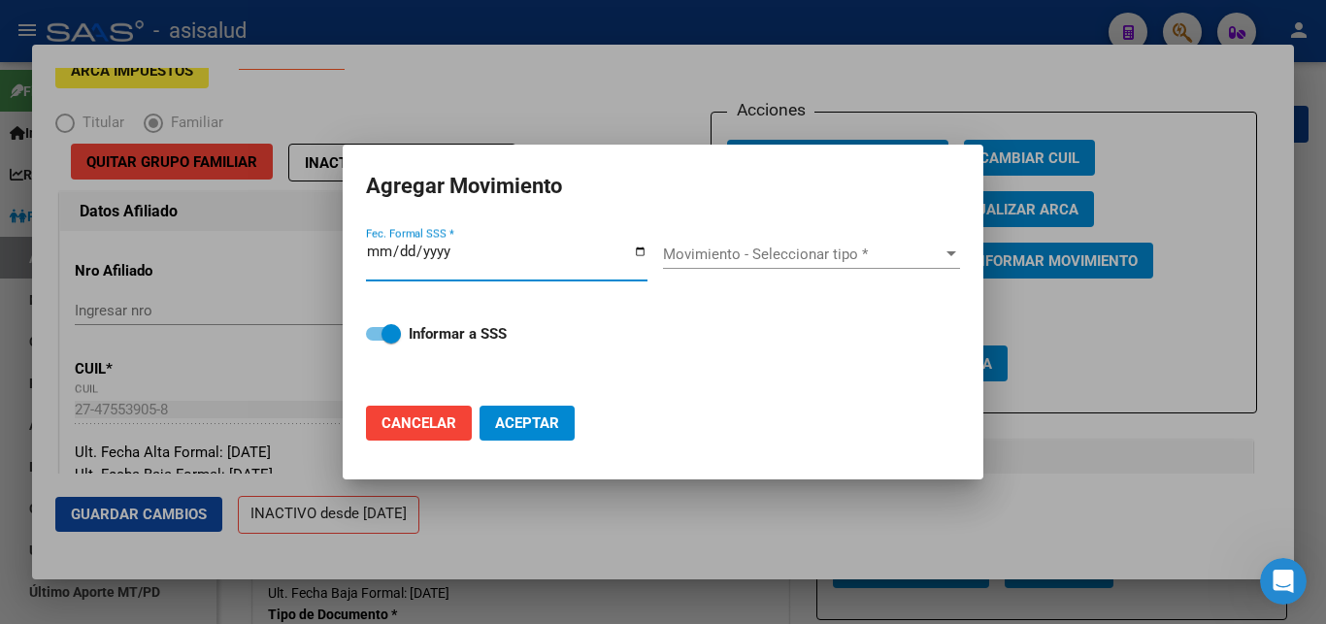
type input "[DATE]"
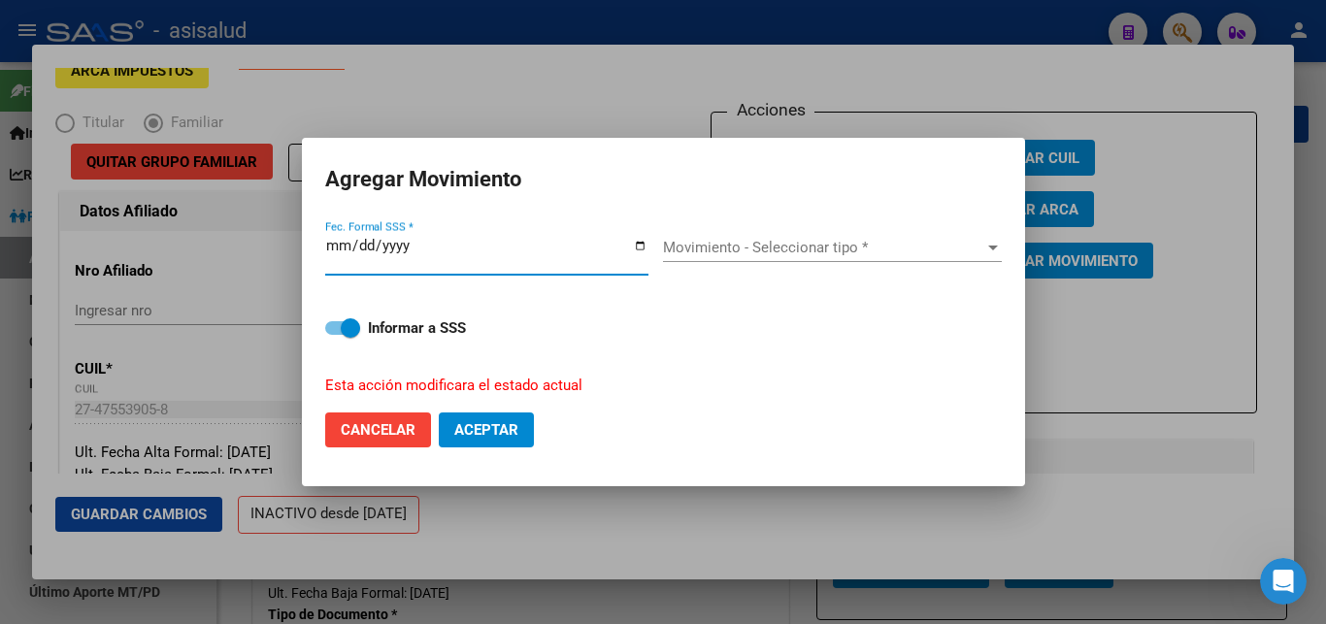
click at [984, 253] on div at bounding box center [992, 248] width 17 height 16
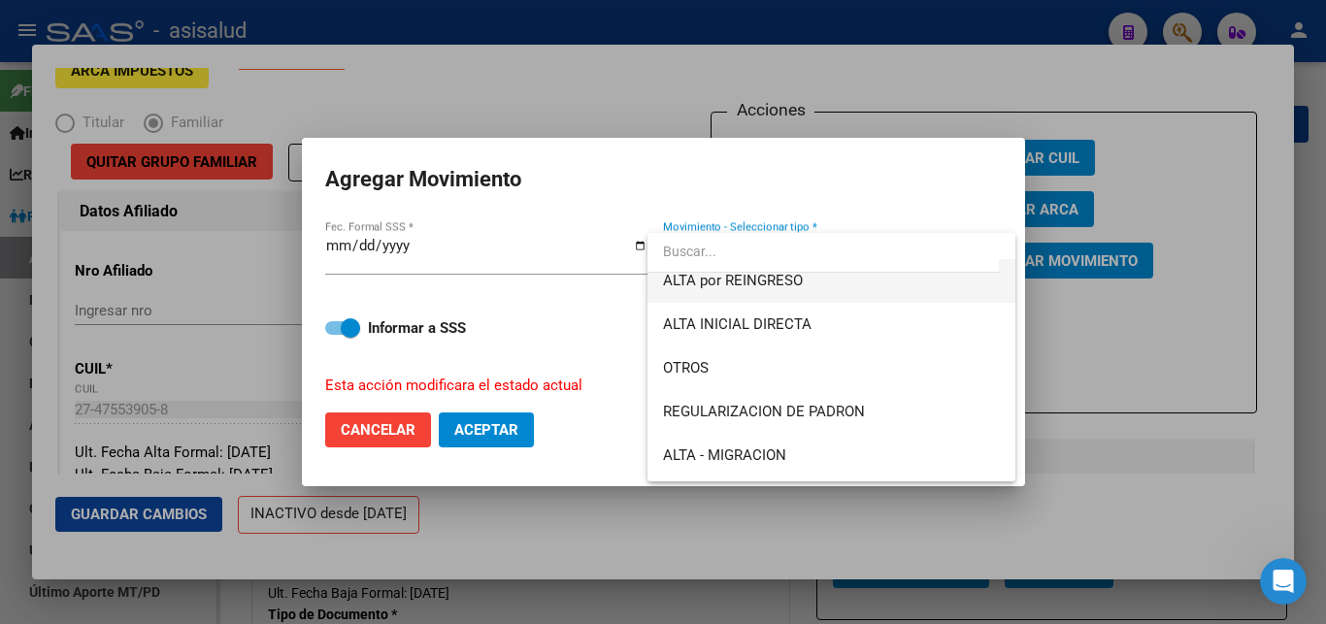
scroll to position [210, 0]
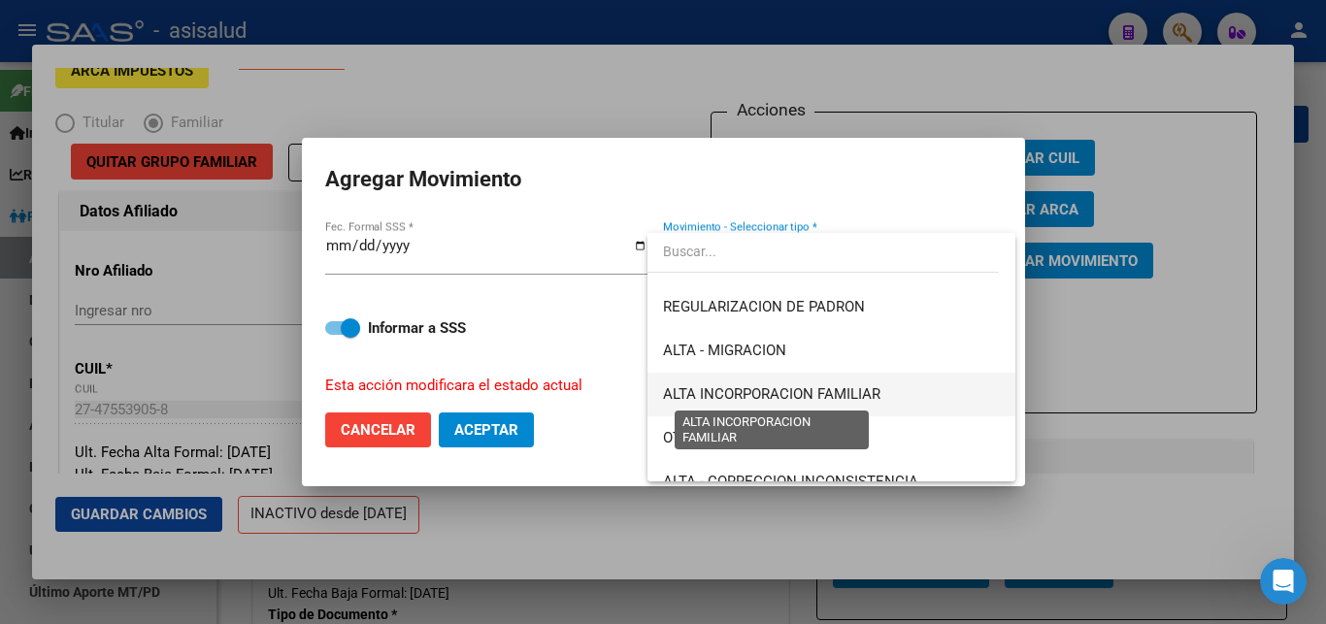
click at [795, 394] on span "ALTA INCORPORACION FAMILIAR" at bounding box center [771, 393] width 217 height 17
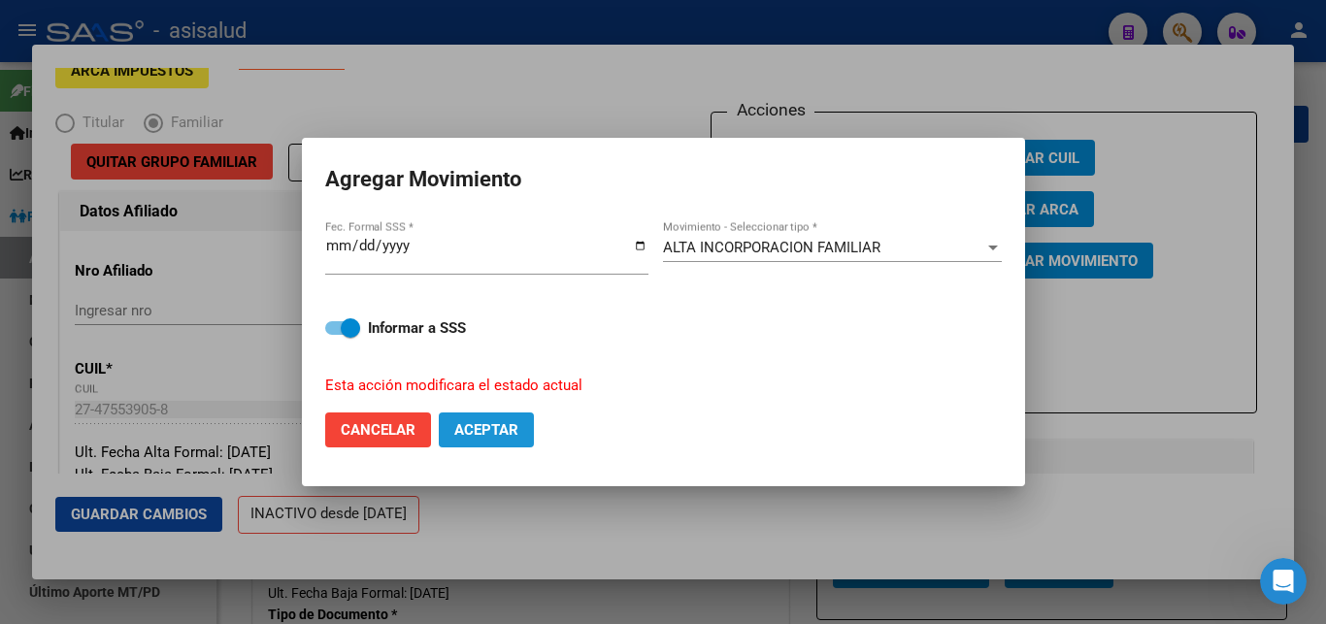
click at [486, 421] on span "Aceptar" at bounding box center [486, 429] width 64 height 17
checkbox input "false"
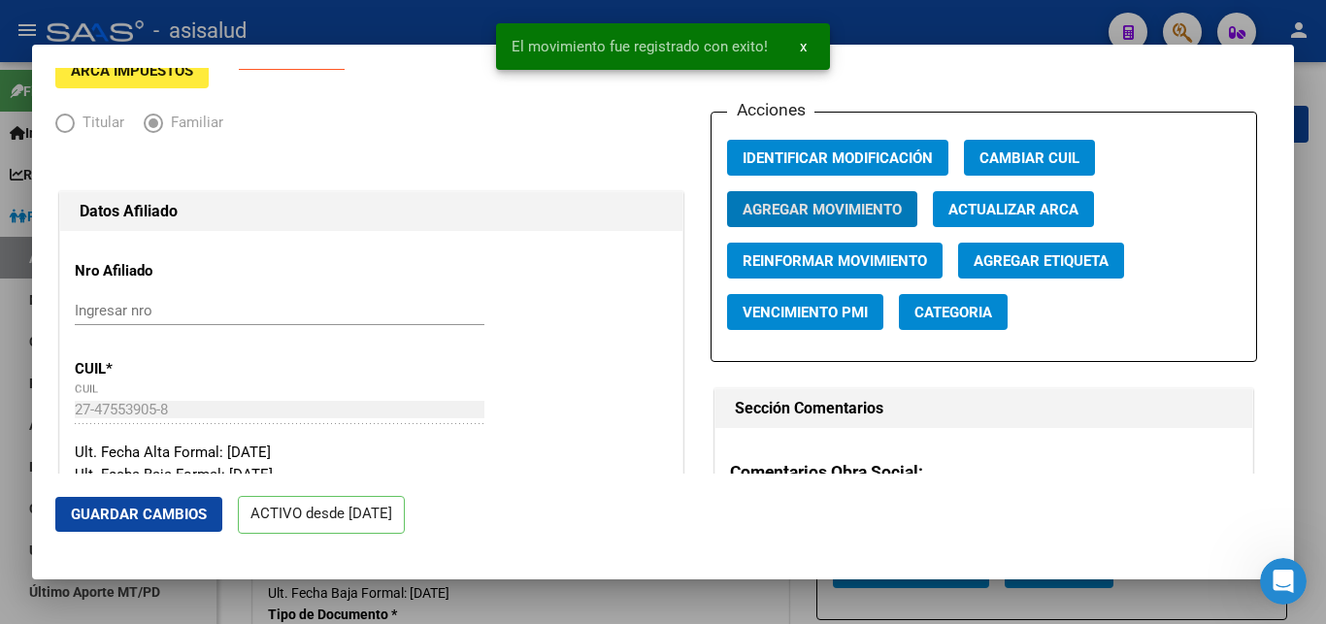
click at [800, 47] on span "x" at bounding box center [803, 46] width 7 height 17
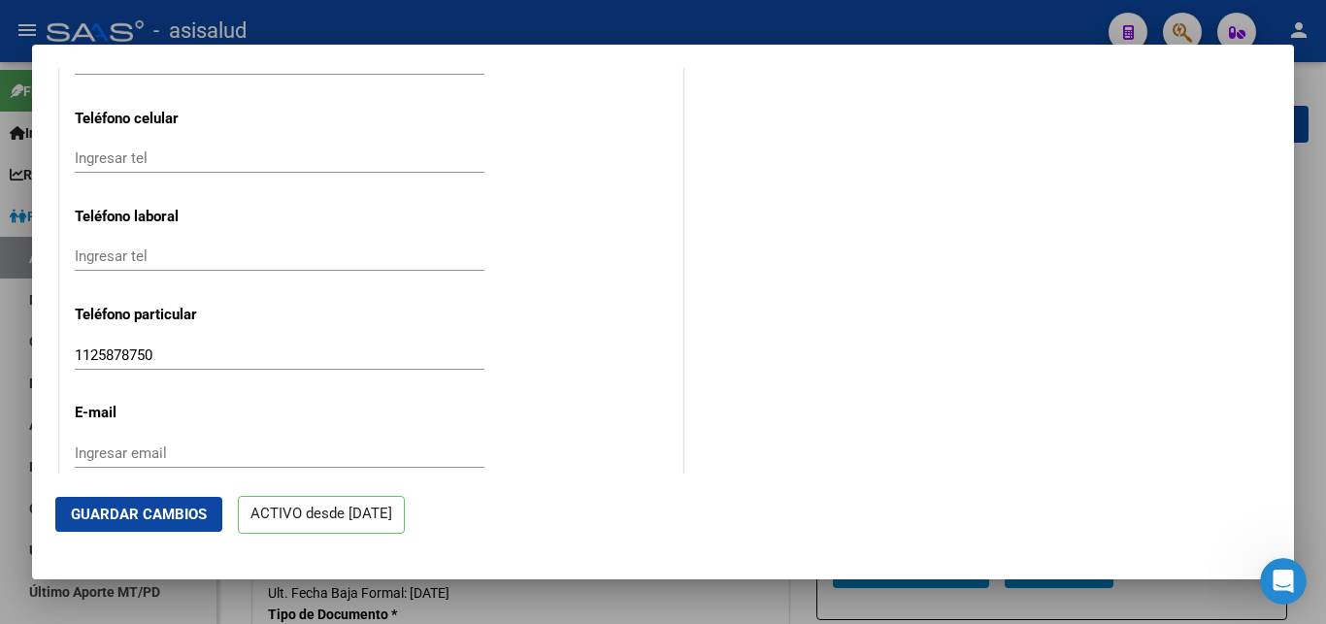
scroll to position [2512, 0]
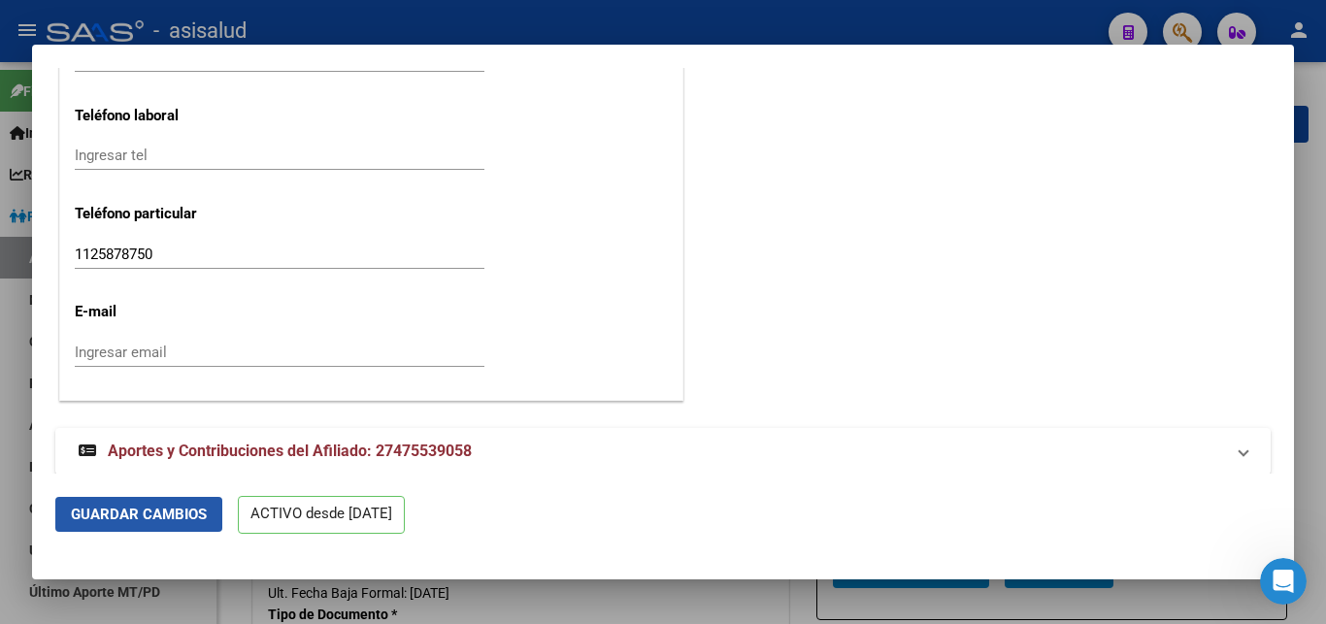
click at [120, 514] on span "Guardar Cambios" at bounding box center [139, 514] width 136 height 17
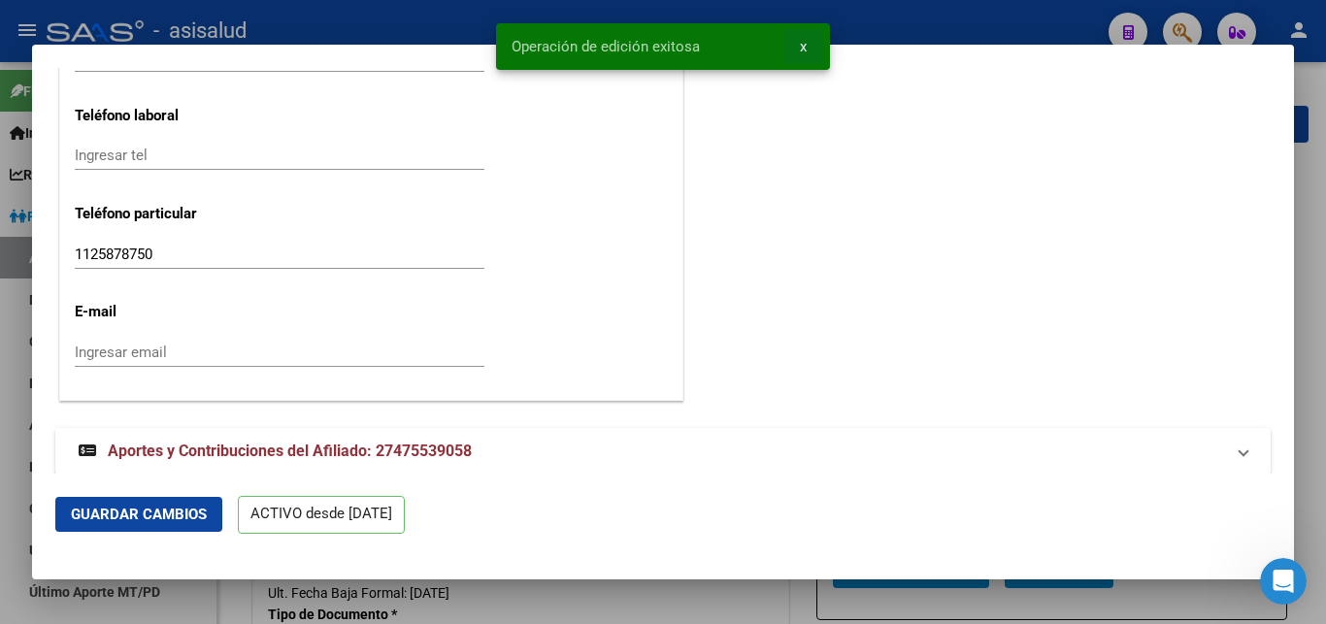
click at [804, 47] on span "x" at bounding box center [803, 46] width 7 height 17
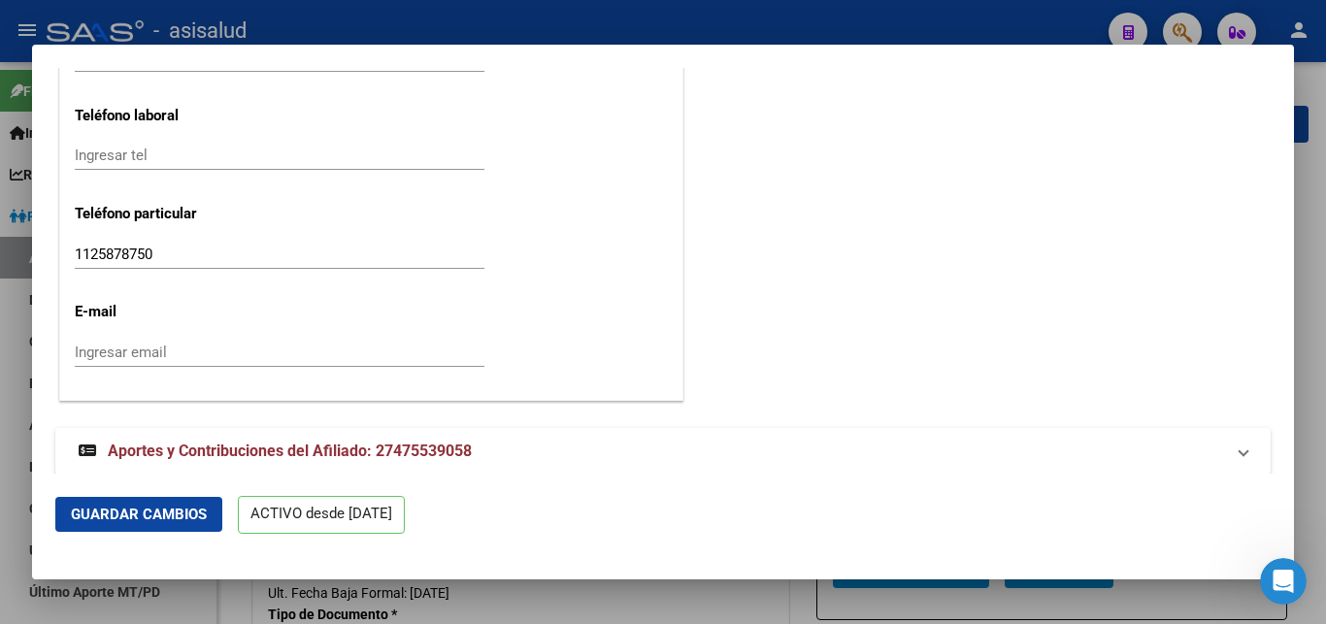
click at [1316, 327] on div at bounding box center [663, 312] width 1326 height 624
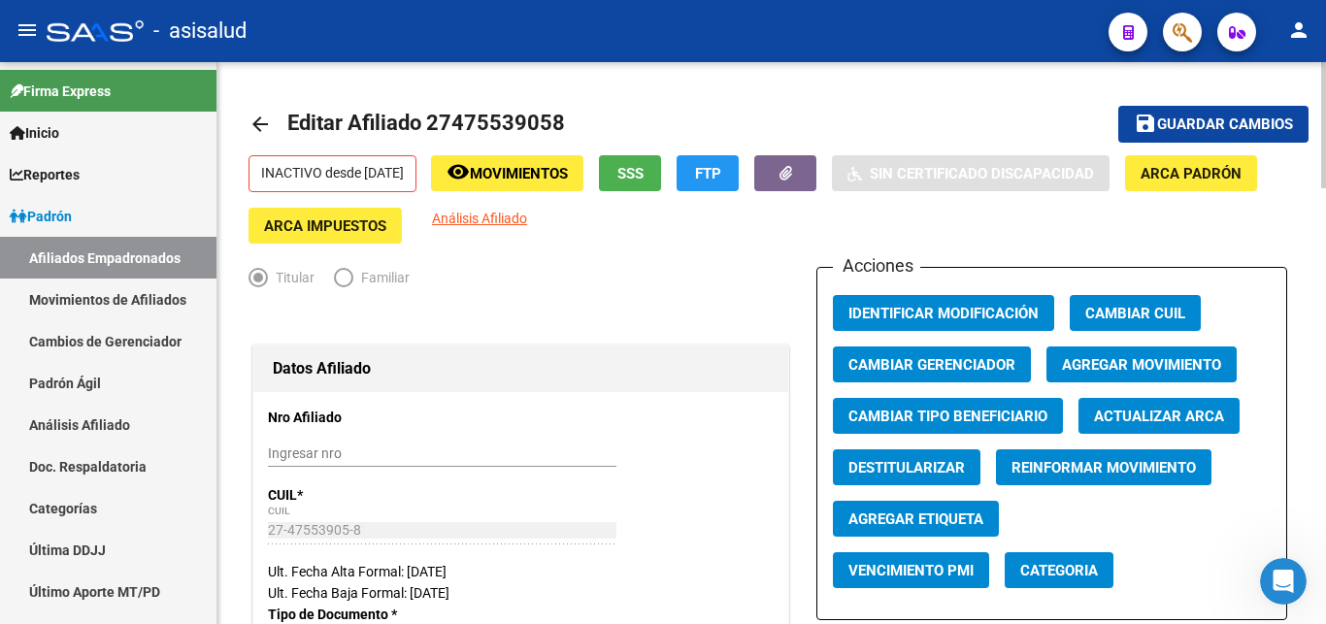
click at [256, 122] on mat-icon "arrow_back" at bounding box center [259, 124] width 23 height 23
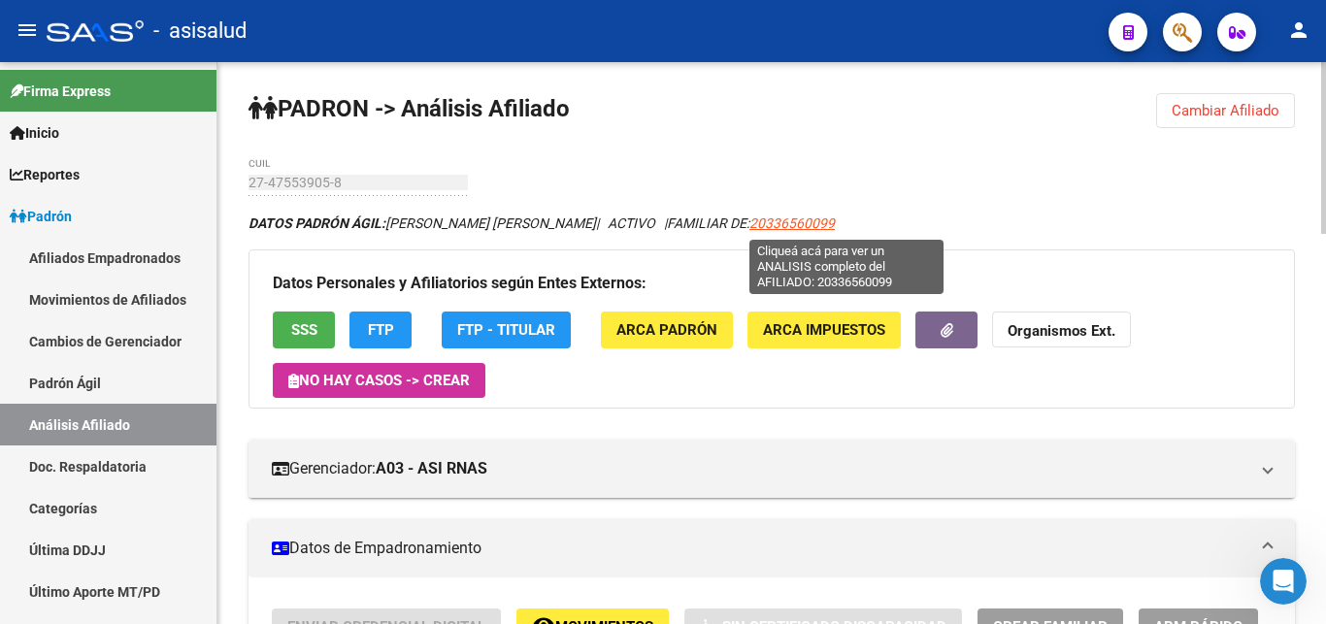
click at [835, 224] on span "20336560099" at bounding box center [791, 223] width 85 height 16
type textarea "20336560099"
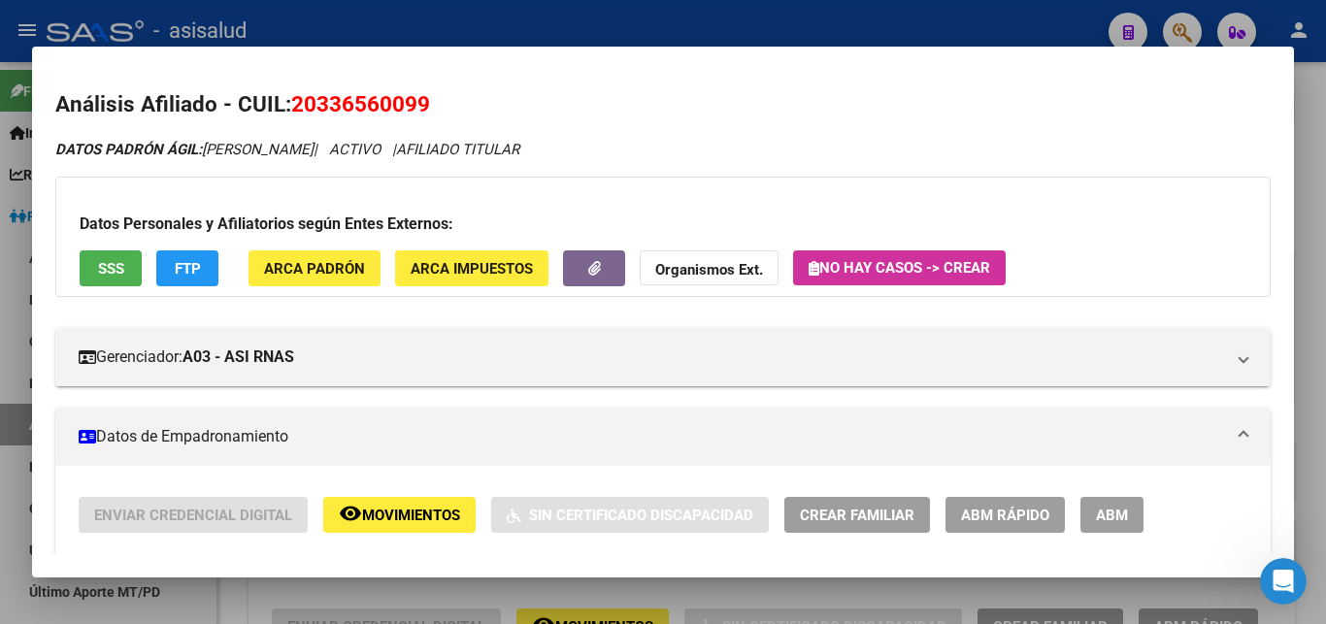
drag, startPoint x: 293, startPoint y: 101, endPoint x: 434, endPoint y: 101, distance: 140.7
click at [434, 101] on h2 "Análisis Afiliado - CUIL: 20336560099" at bounding box center [662, 104] width 1215 height 33
copy span "20336560099"
click at [1321, 551] on div at bounding box center [663, 312] width 1326 height 624
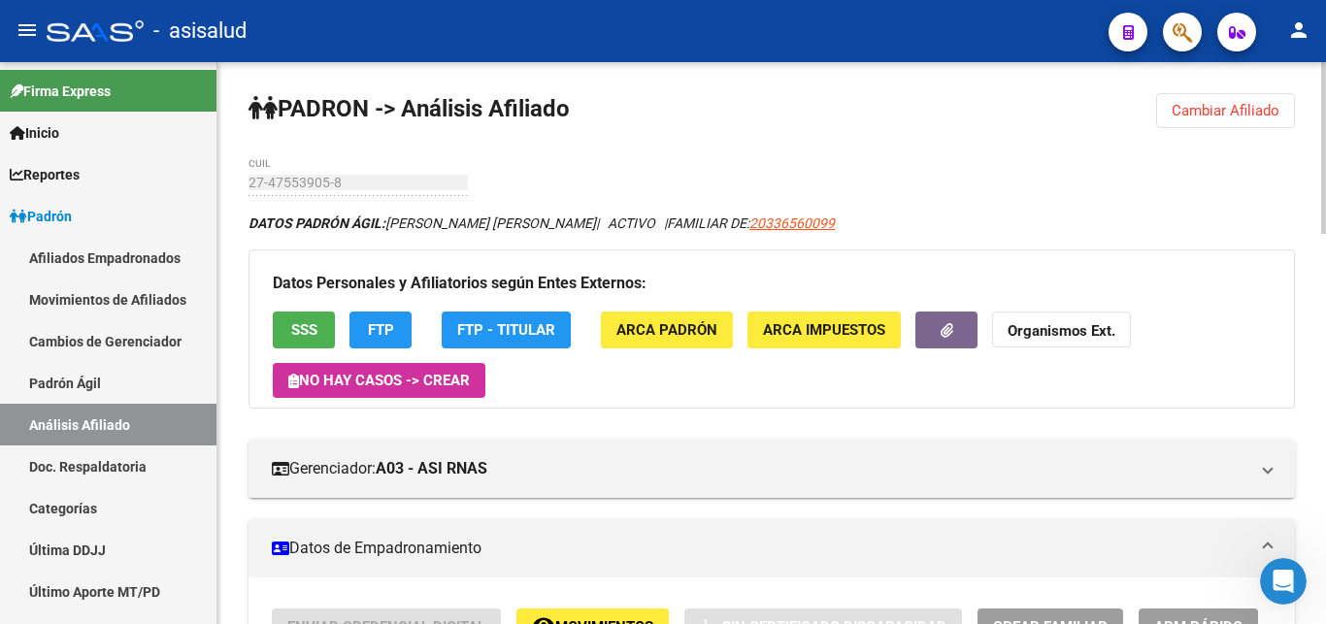
click at [1242, 110] on span "Cambiar Afiliado" at bounding box center [1225, 110] width 108 height 17
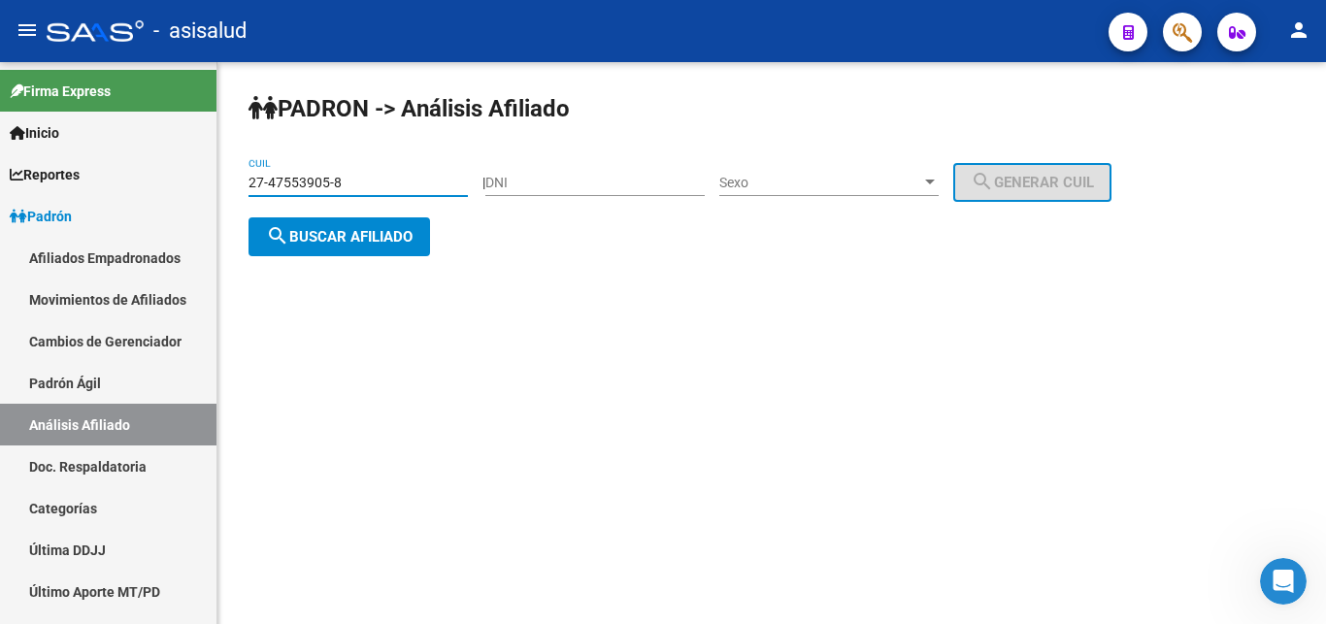
drag, startPoint x: 249, startPoint y: 178, endPoint x: 347, endPoint y: 180, distance: 98.0
click at [347, 180] on input "27-47553905-8" at bounding box center [357, 183] width 219 height 16
paste input "0-33656009-9"
type input "20-33656009-9"
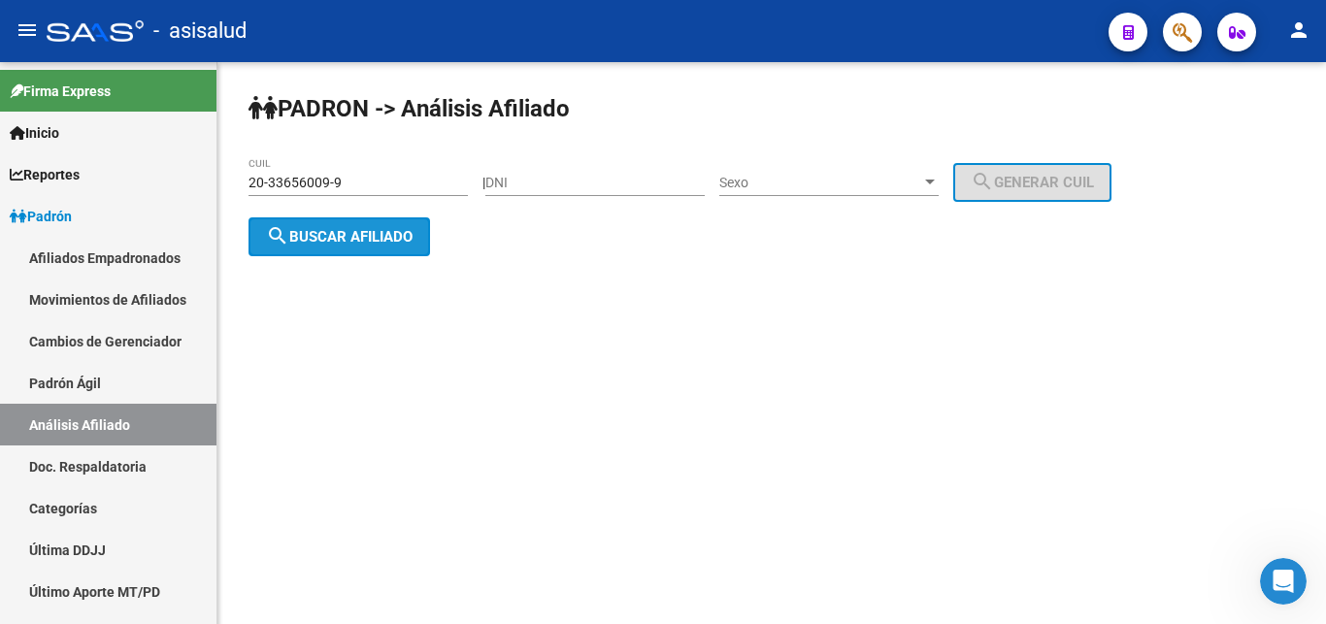
click at [340, 237] on span "search Buscar afiliado" at bounding box center [339, 236] width 147 height 17
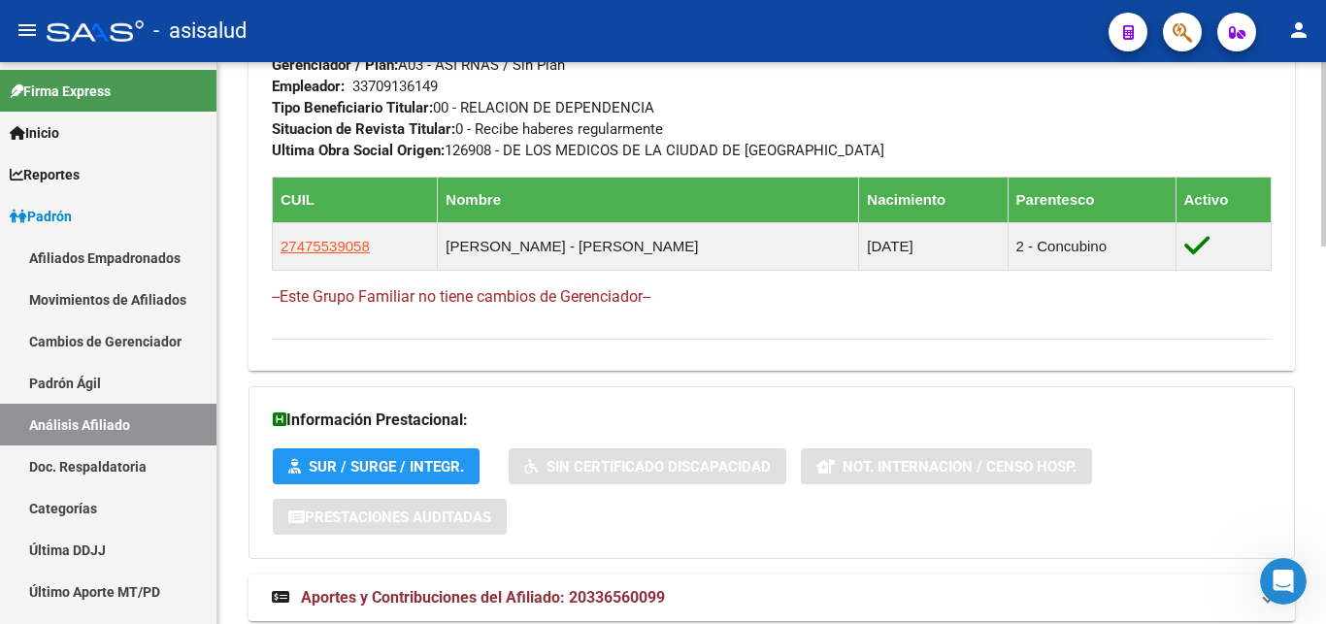
scroll to position [1154, 0]
